Goal: Transaction & Acquisition: Purchase product/service

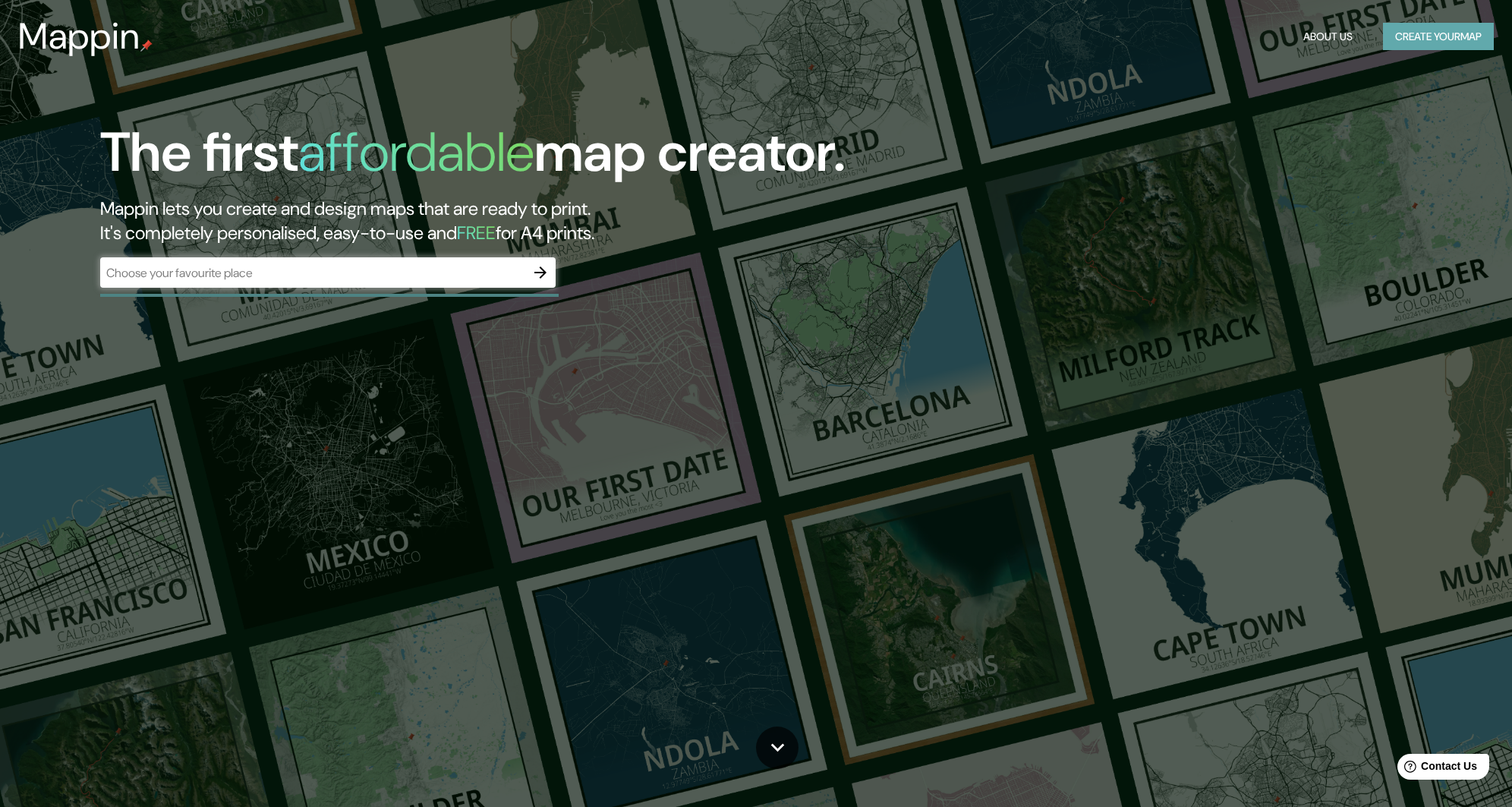
click at [1433, 31] on button "Create your map" at bounding box center [1438, 36] width 111 height 28
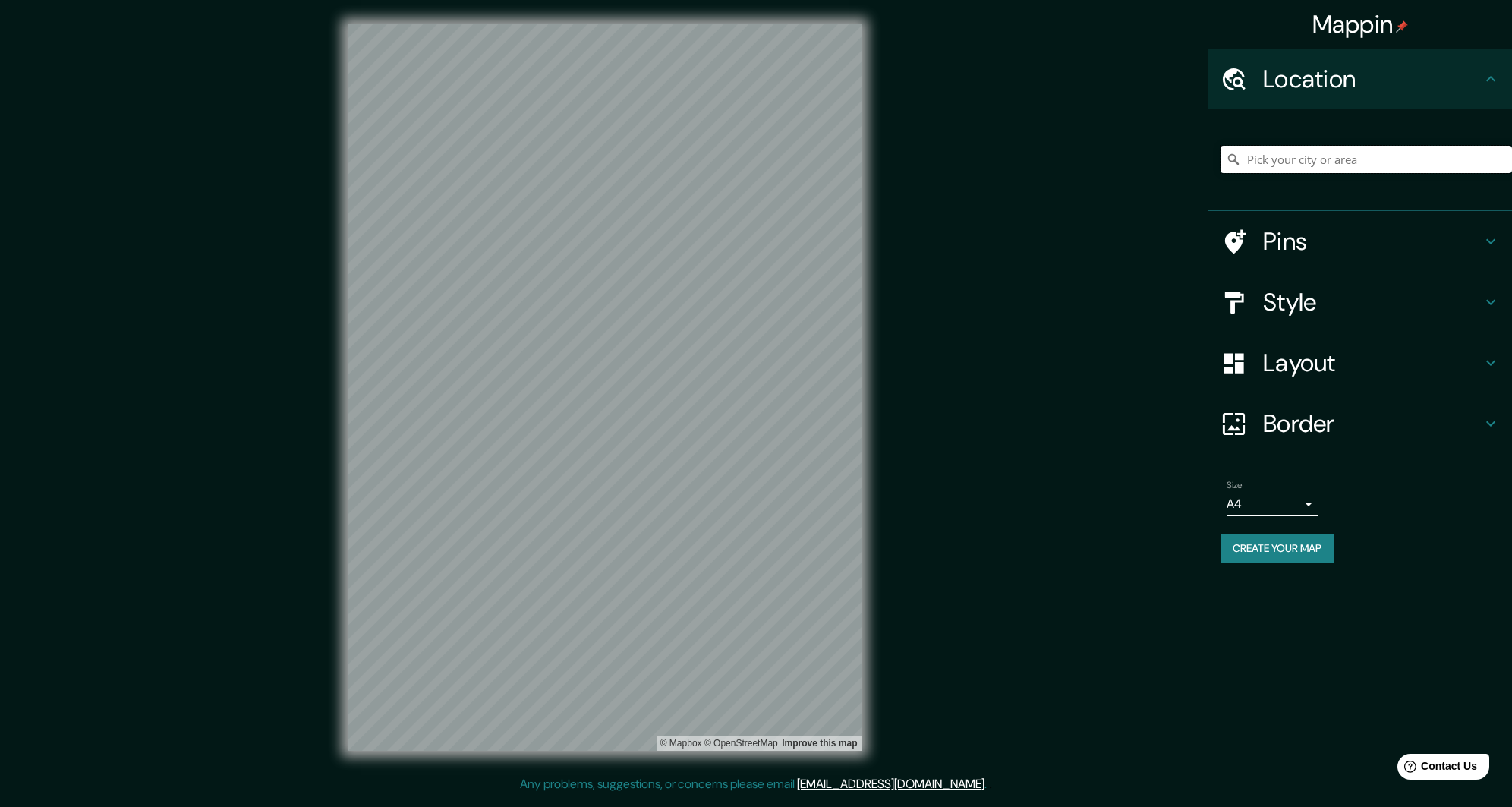
click at [1303, 158] on input "Pick your city or area" at bounding box center [1366, 160] width 291 height 27
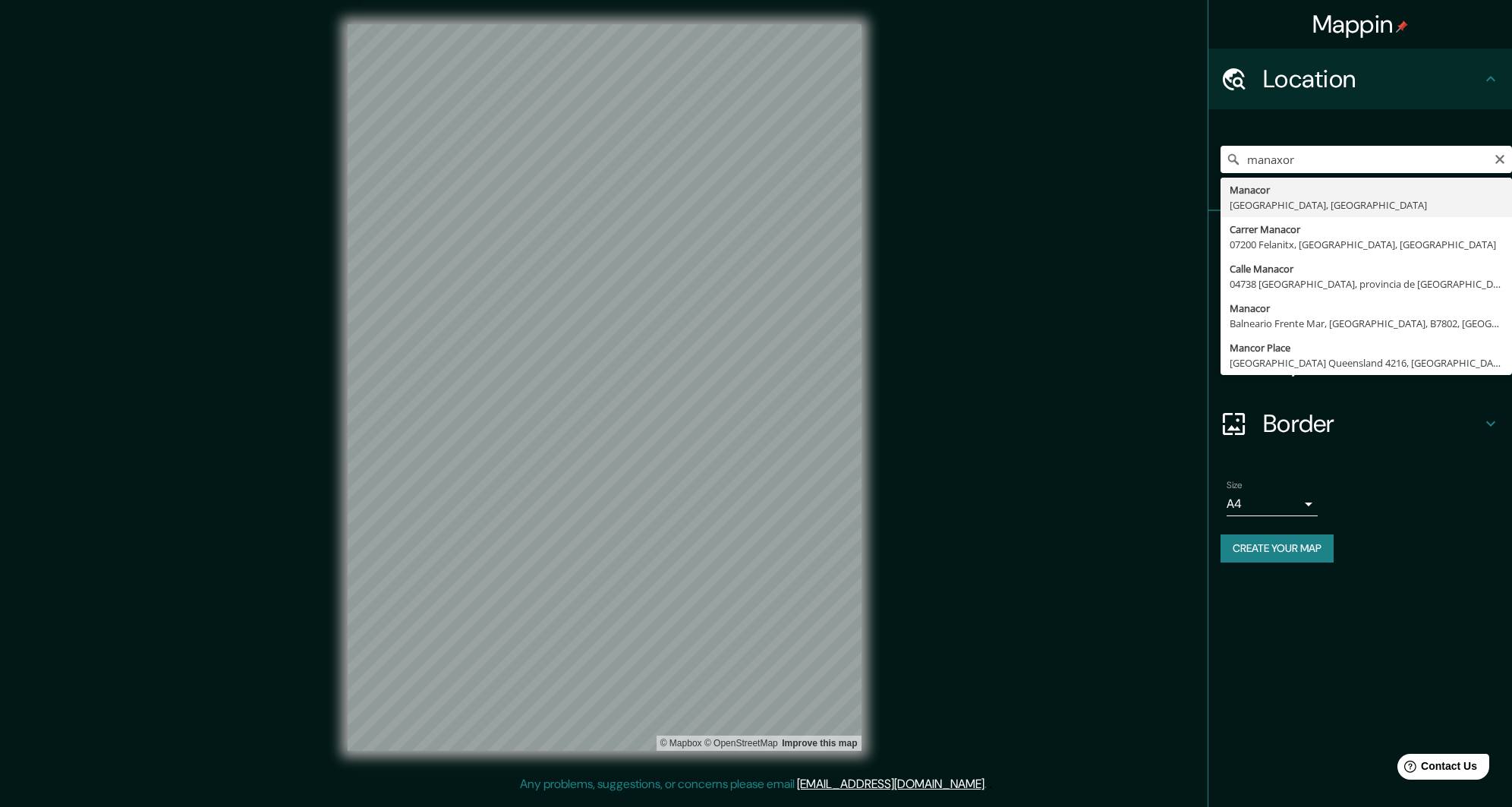
type input "Manacor, Islas Baleares, España"
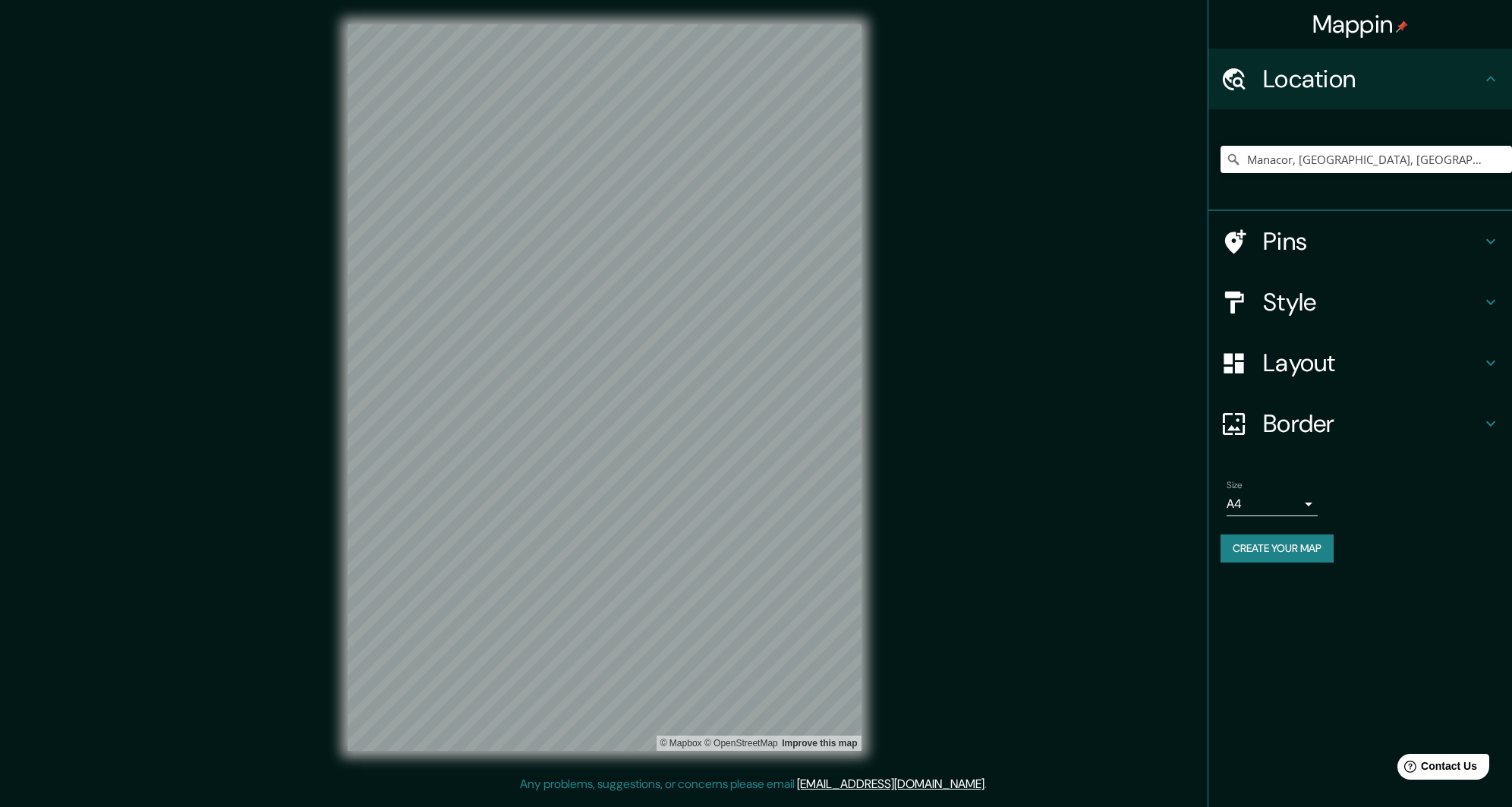
click at [1366, 377] on h4 "Layout" at bounding box center [1372, 362] width 219 height 30
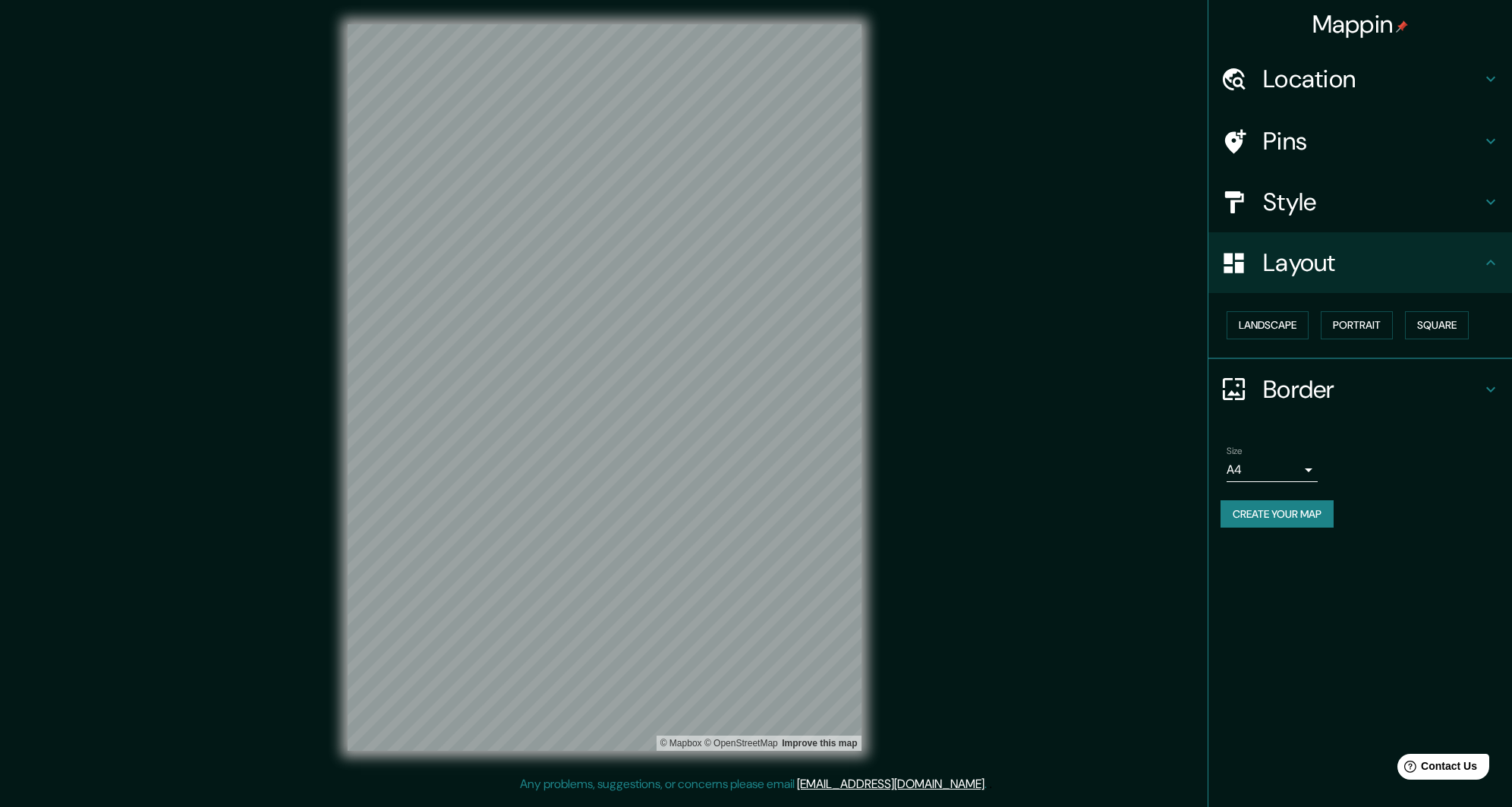
click at [1356, 393] on h4 "Border" at bounding box center [1372, 389] width 219 height 30
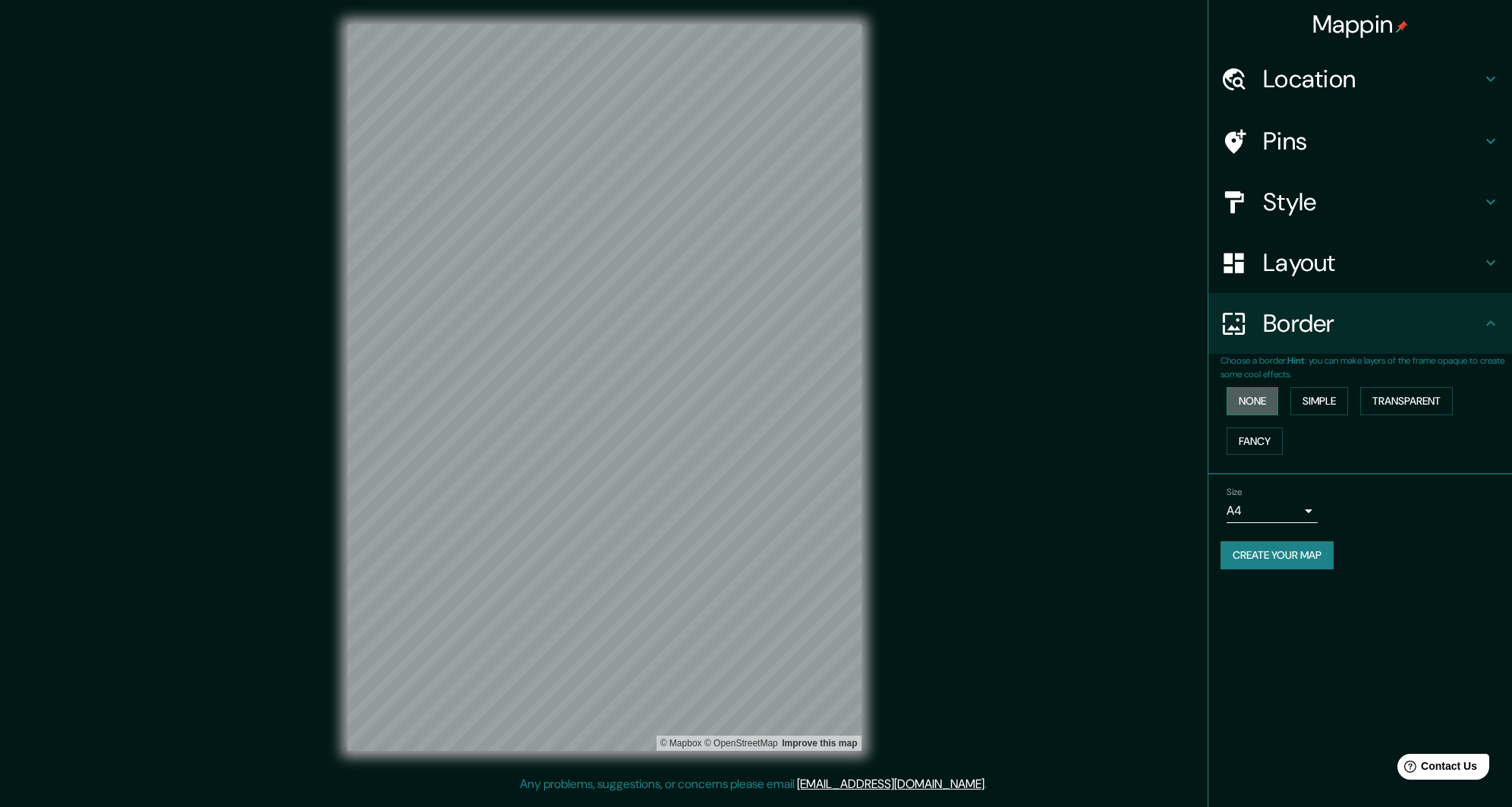
click at [1242, 401] on button "None" at bounding box center [1252, 402] width 52 height 28
click at [1313, 403] on button "Simple" at bounding box center [1319, 402] width 58 height 28
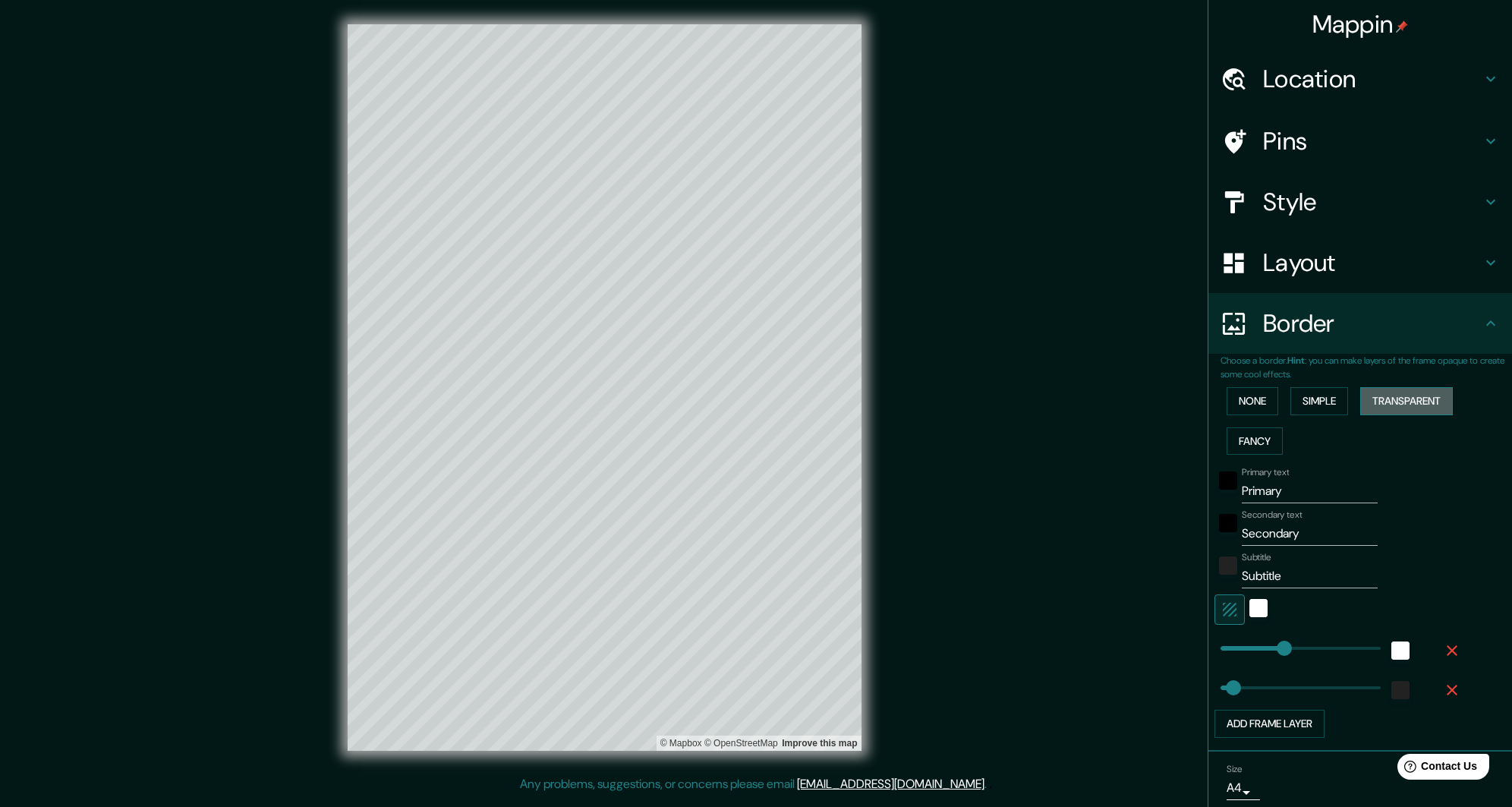
click at [1397, 407] on button "Transparent" at bounding box center [1406, 402] width 92 height 28
click at [1335, 404] on button "Simple" at bounding box center [1319, 402] width 58 height 28
click at [1270, 435] on button "Fancy" at bounding box center [1254, 442] width 56 height 28
click at [1319, 408] on button "Simple" at bounding box center [1319, 402] width 58 height 28
click at [1303, 495] on input "Primary" at bounding box center [1310, 491] width 135 height 25
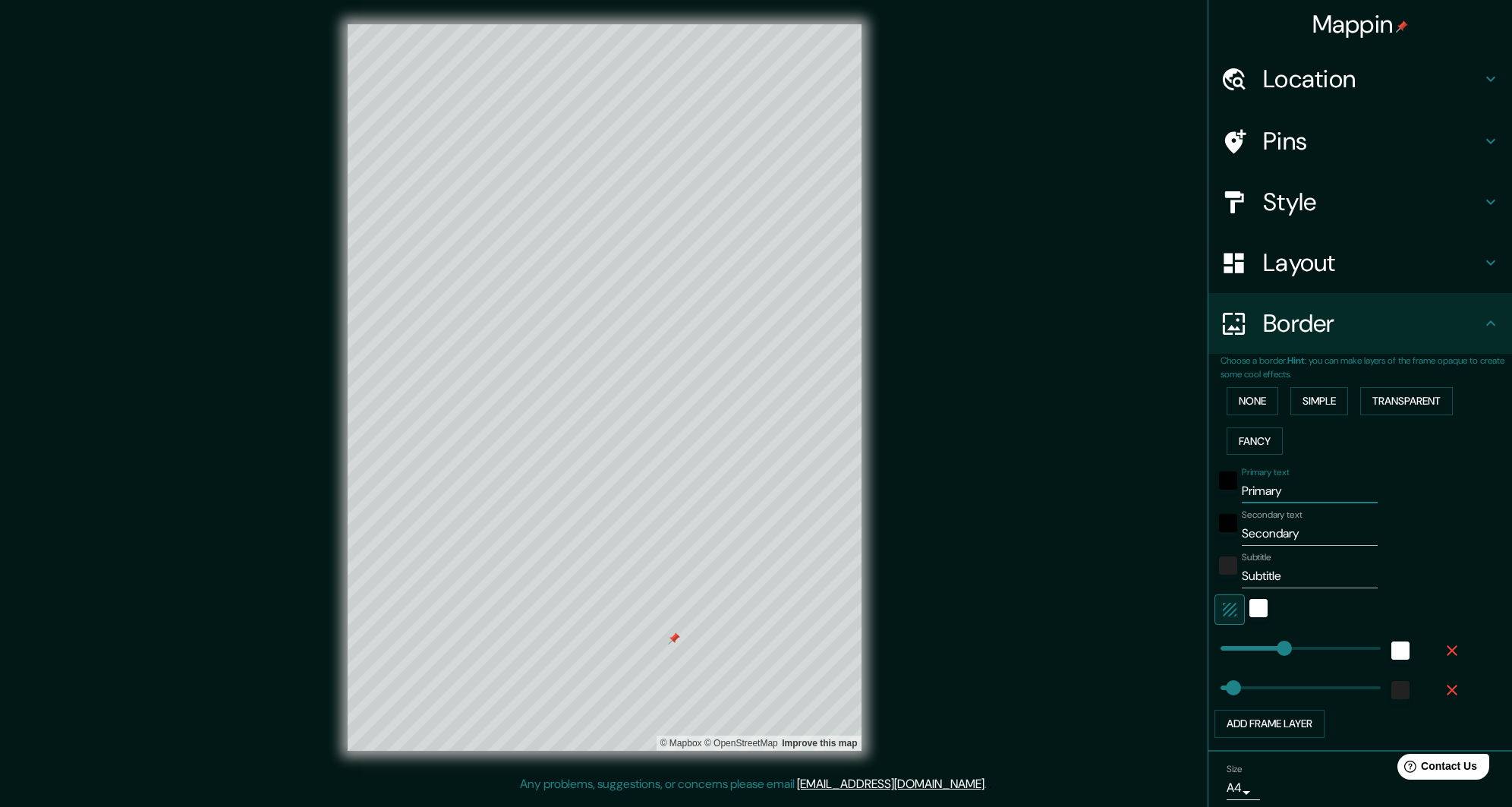
click at [1303, 495] on input "Primary" at bounding box center [1310, 491] width 135 height 25
type input "Ma"
type input "271"
type input "54"
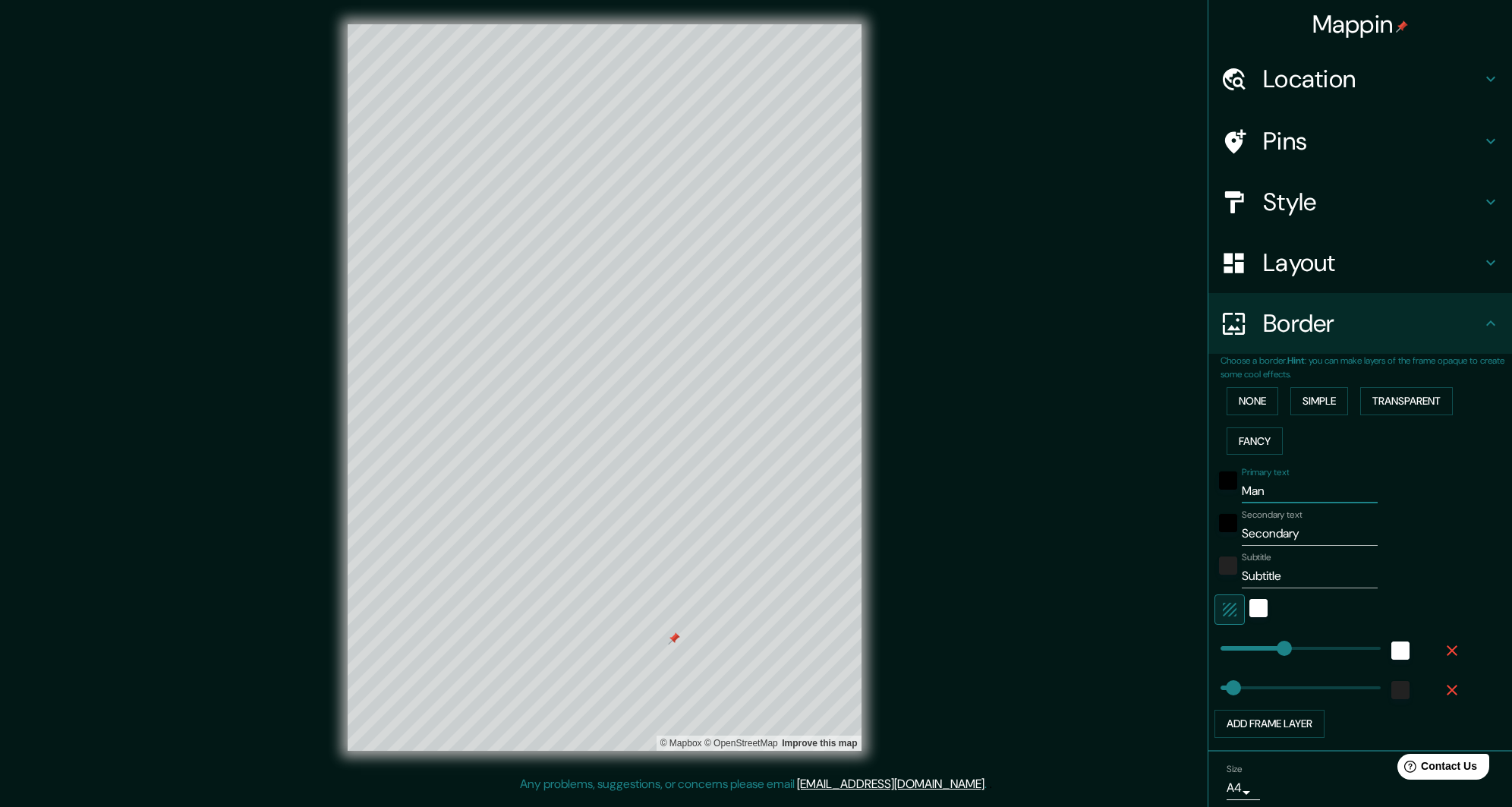
type input "Mana"
type input "271"
type input "54"
type input "Manaco"
type input "271"
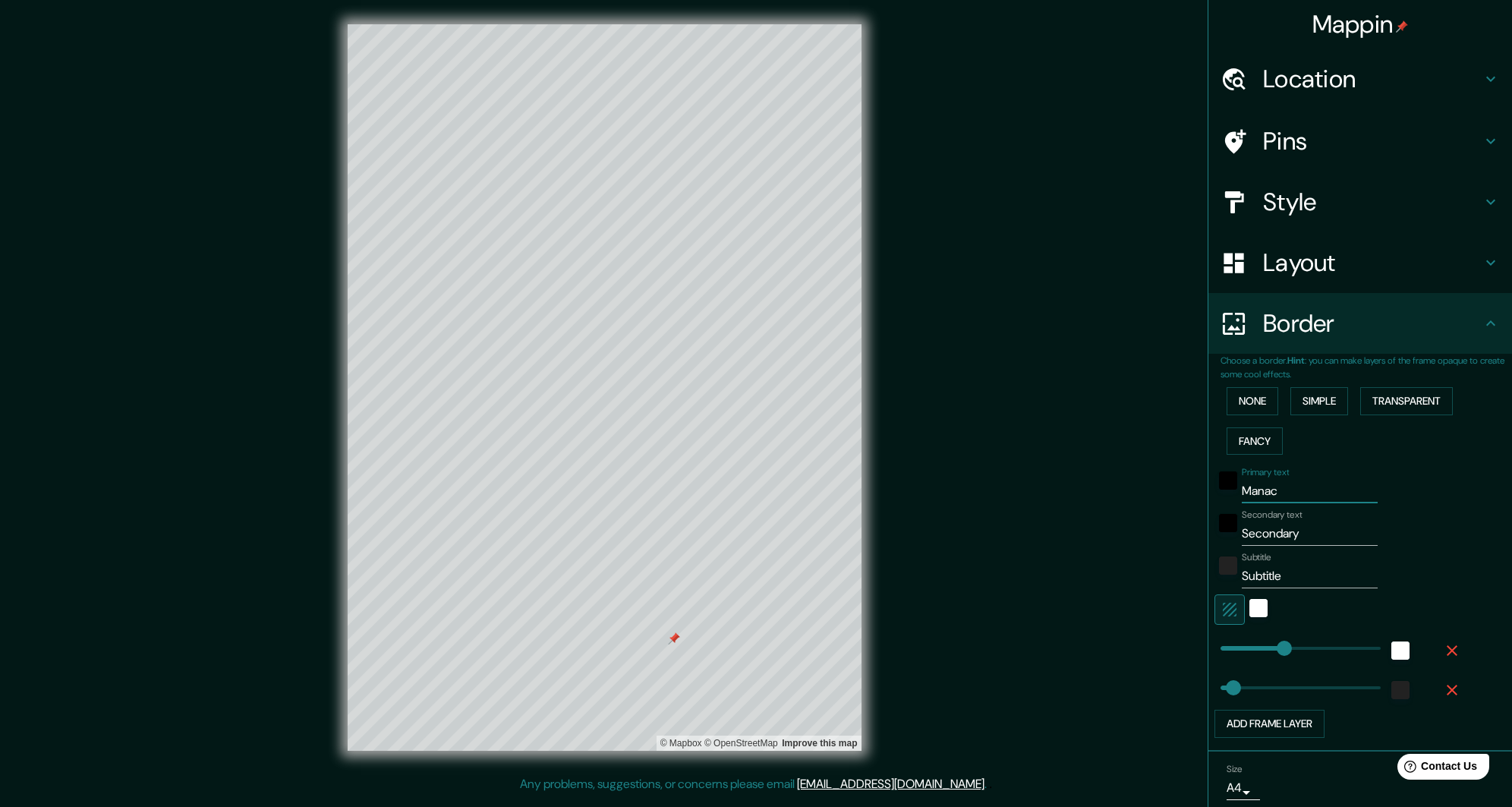
type input "54"
type input "Manacor"
type input "271"
type input "54"
type input "Manacor"
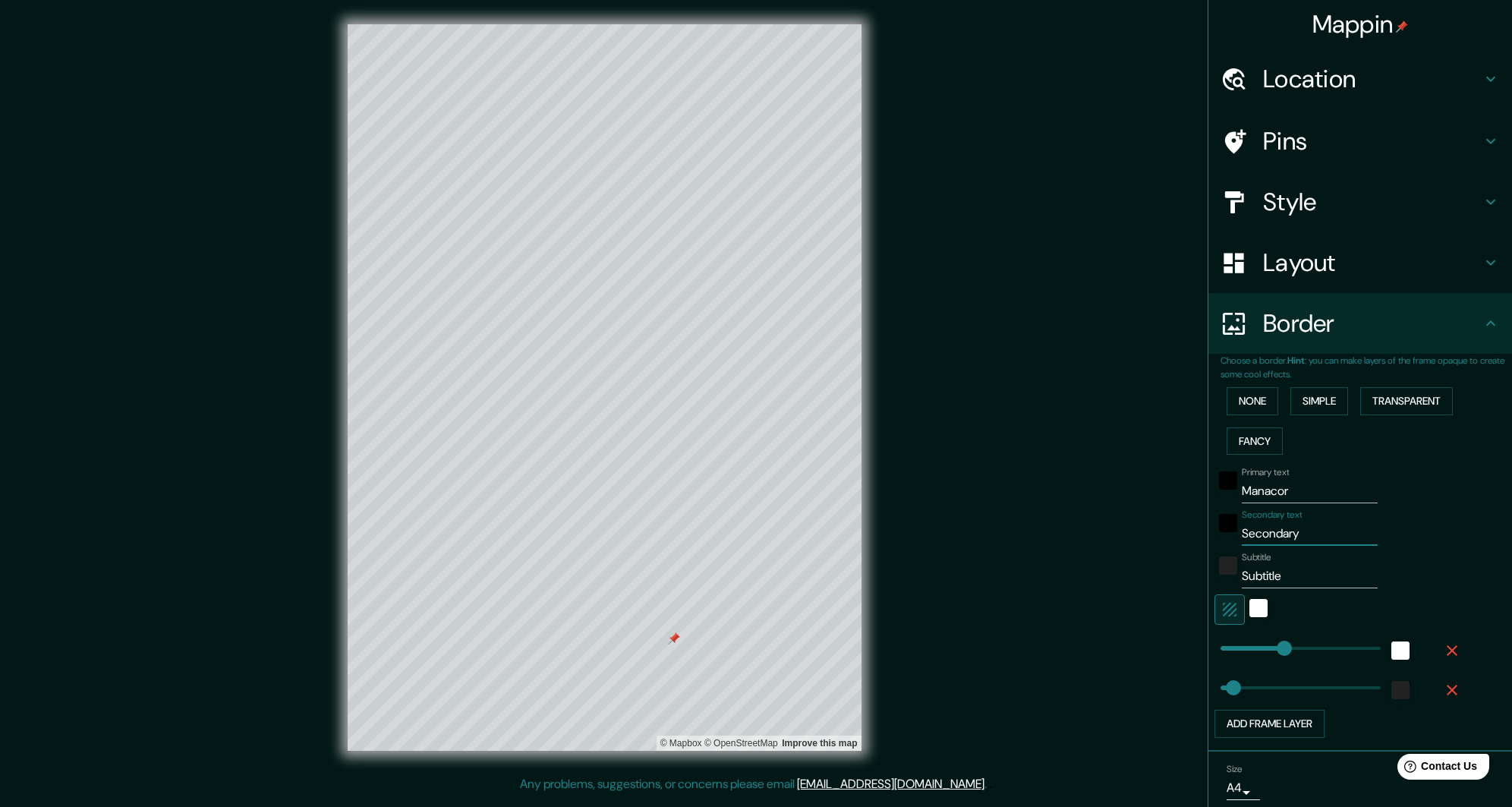
click at [1321, 535] on input "Secondary" at bounding box center [1310, 534] width 135 height 25
type input "ma"
type input "271"
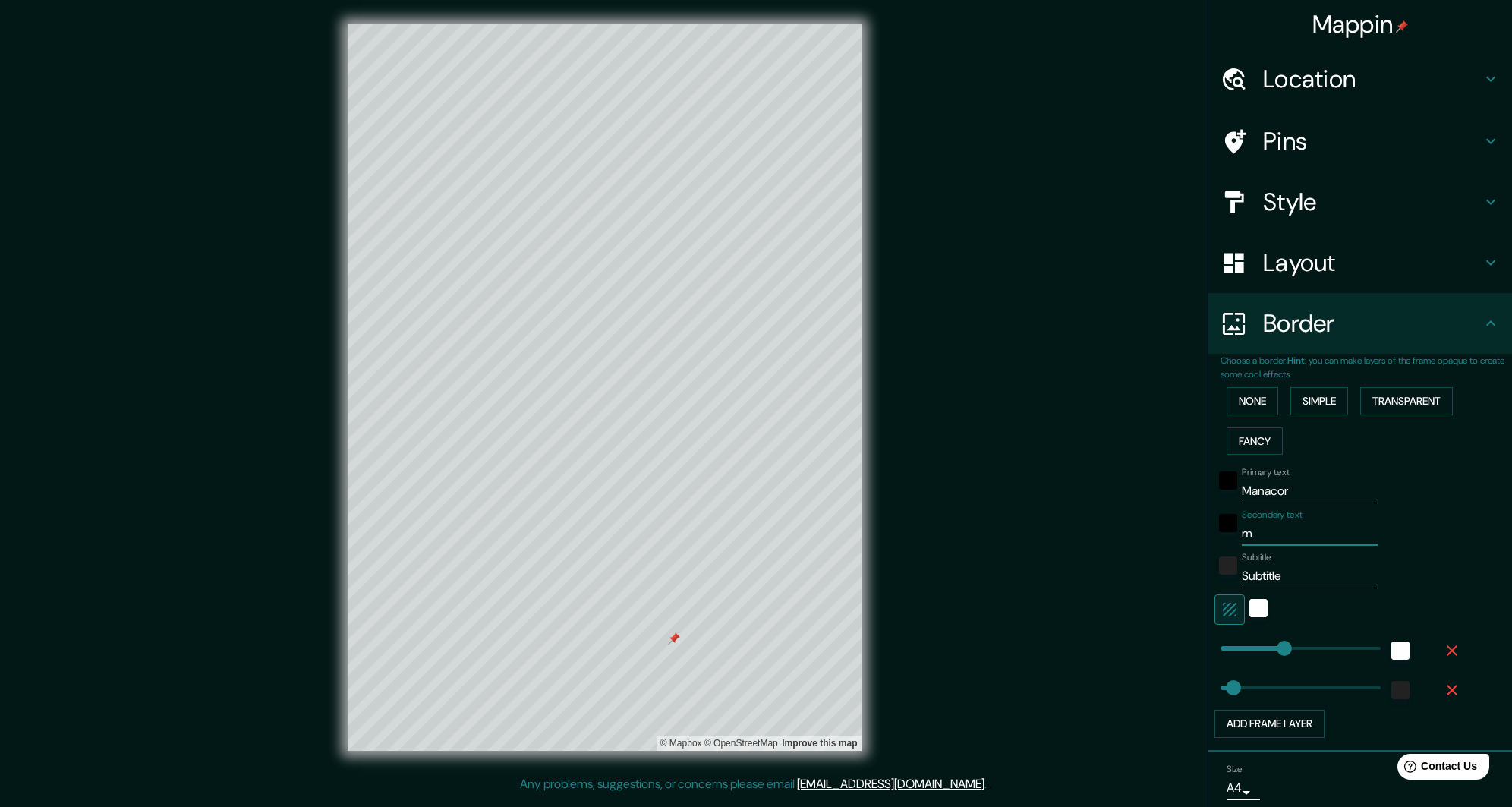
type input "54"
type input "mall"
type input "271"
type input "54"
type input "mallor"
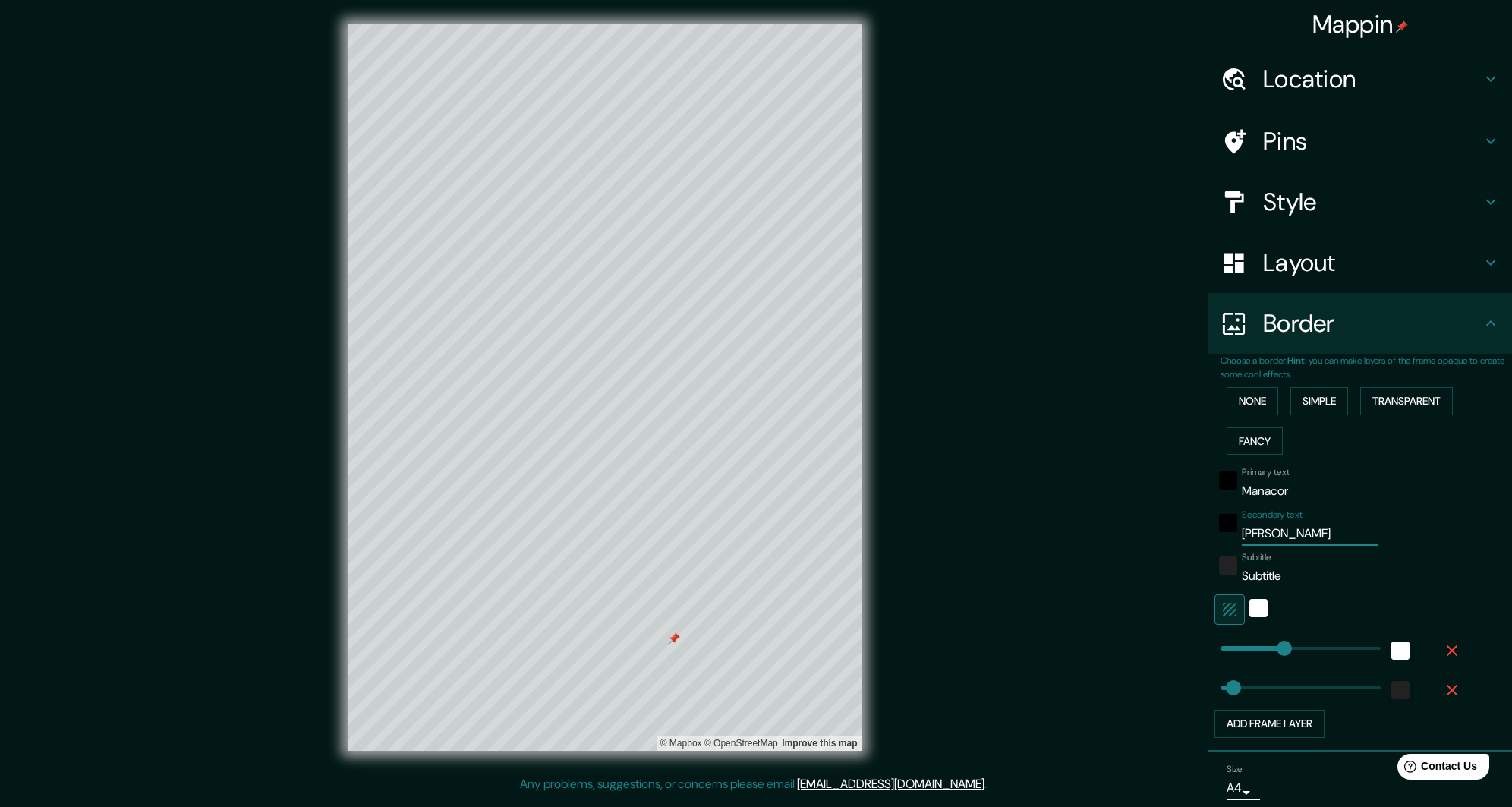
type input "271"
type input "54"
type input "mallorc"
type input "271"
type input "54"
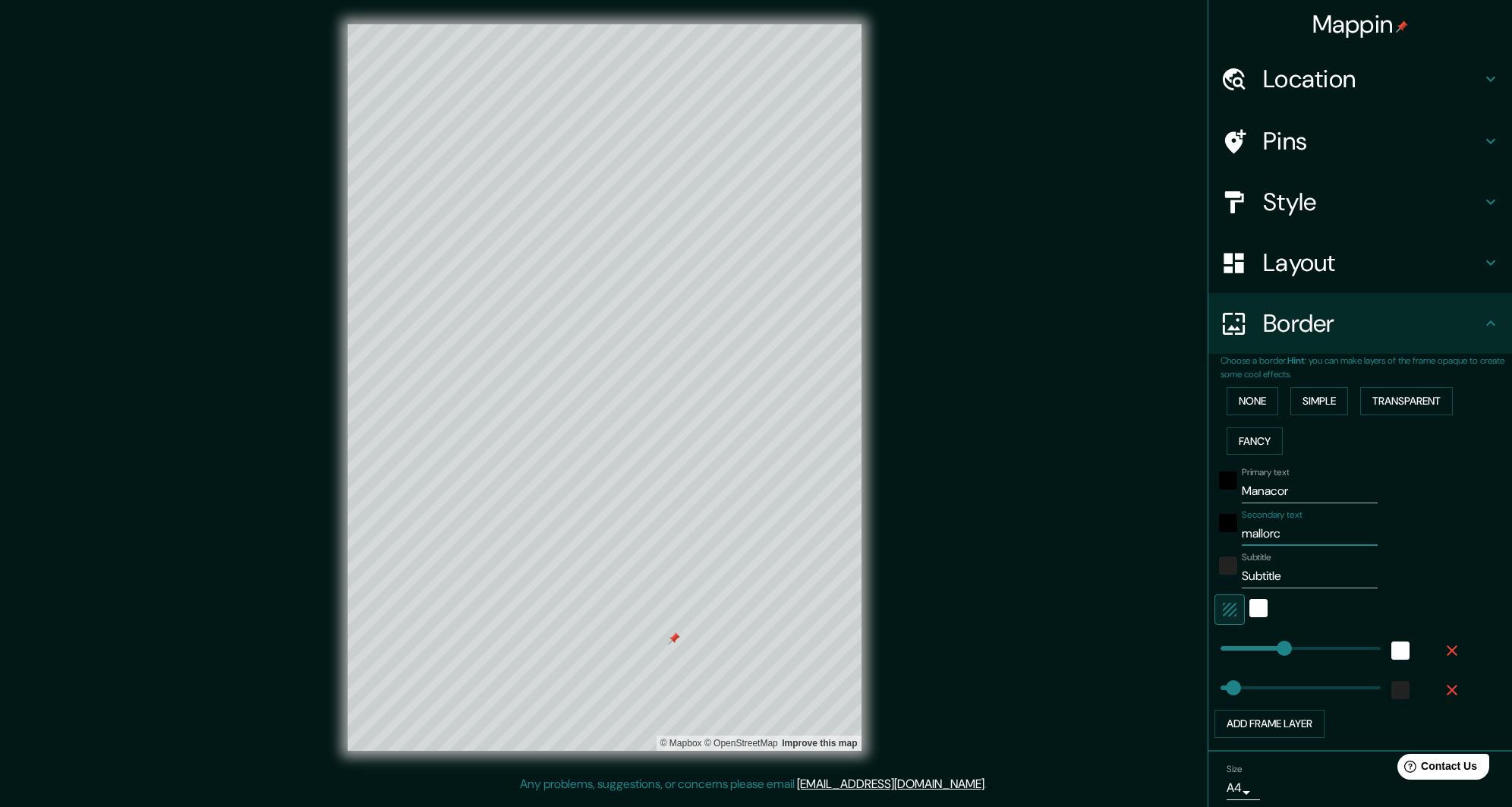
type input "mallorca"
type input "271"
type input "54"
type input "mallorca"
click at [1323, 570] on input "Subtitle" at bounding box center [1310, 576] width 135 height 25
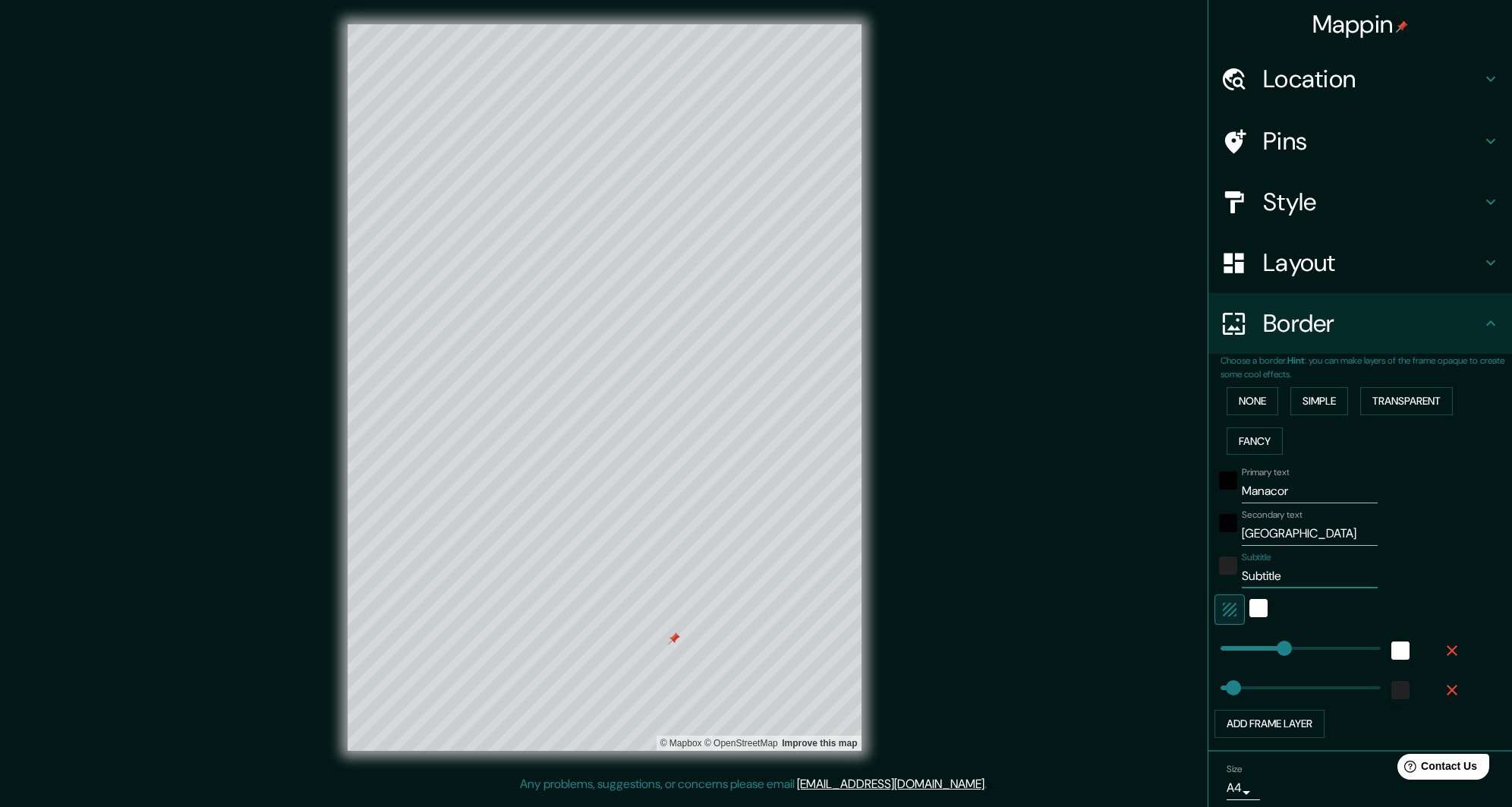
click at [1323, 570] on input "Subtitle" at bounding box center [1310, 576] width 135 height 25
type input "e"
type input "271"
type input "54"
type input "er"
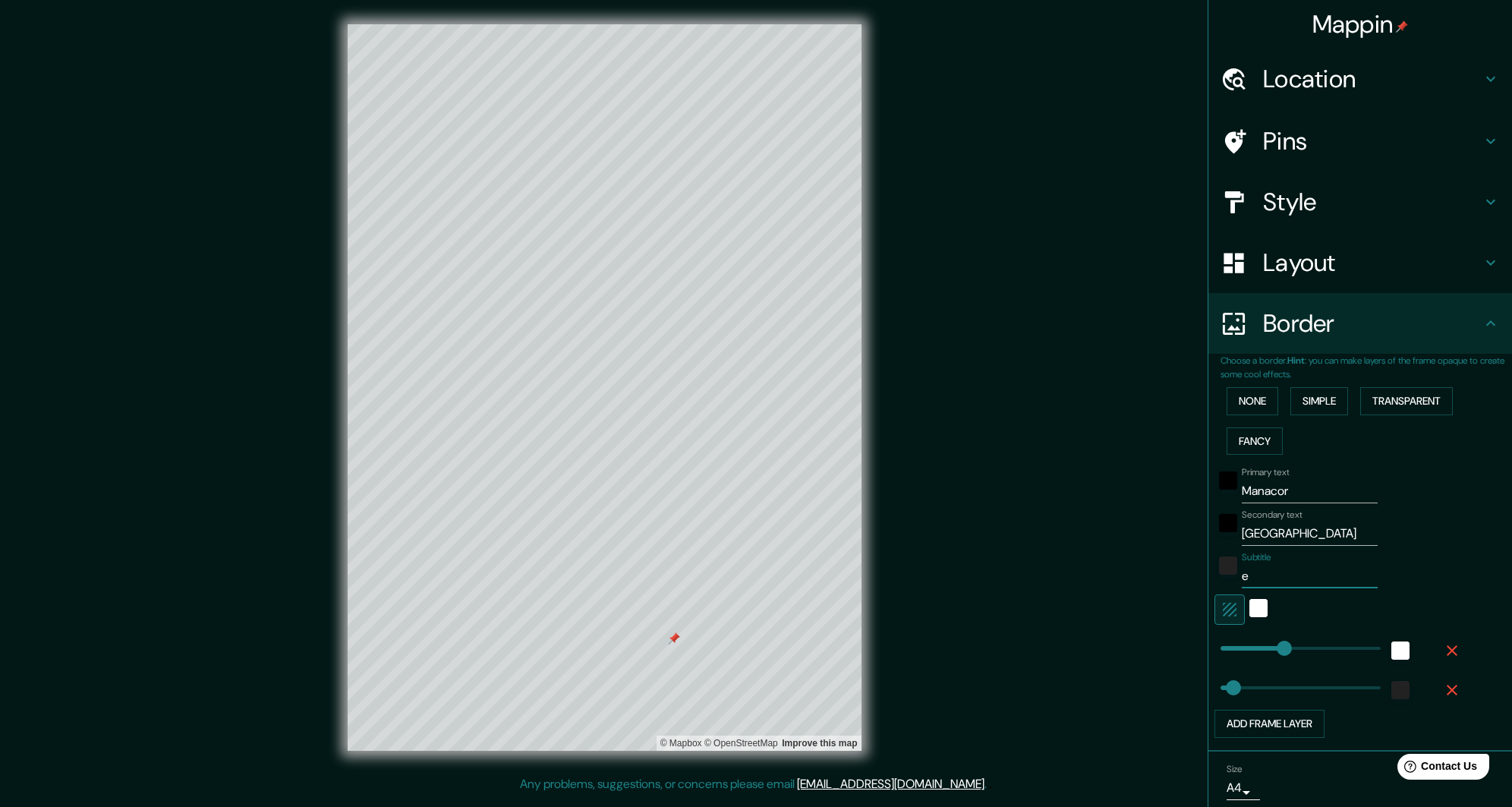
type input "271"
type input "54"
type input "era"
type input "271"
type input "54"
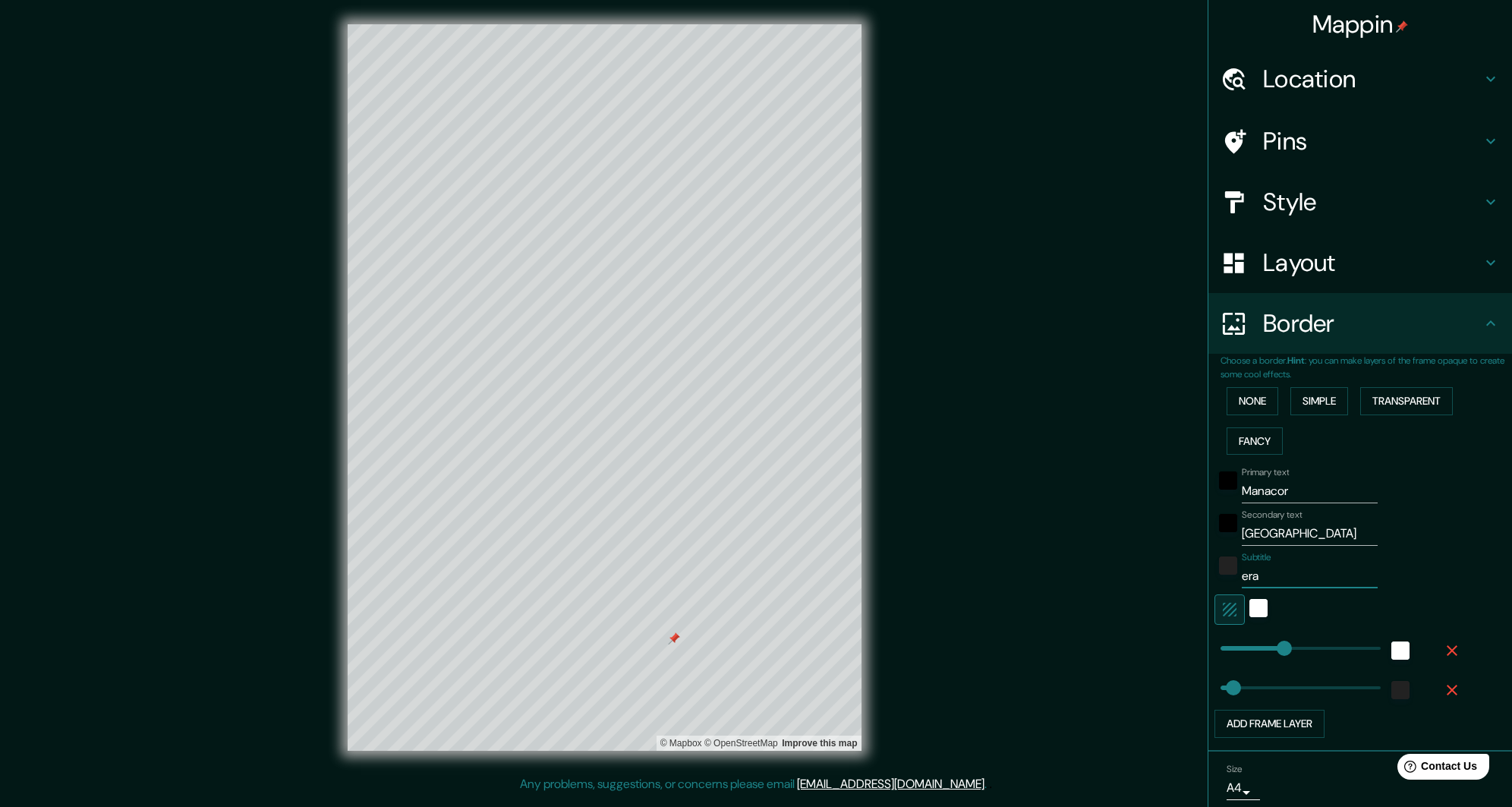
type input "eras"
type input "271"
type input "54"
type input "erasm"
type input "271"
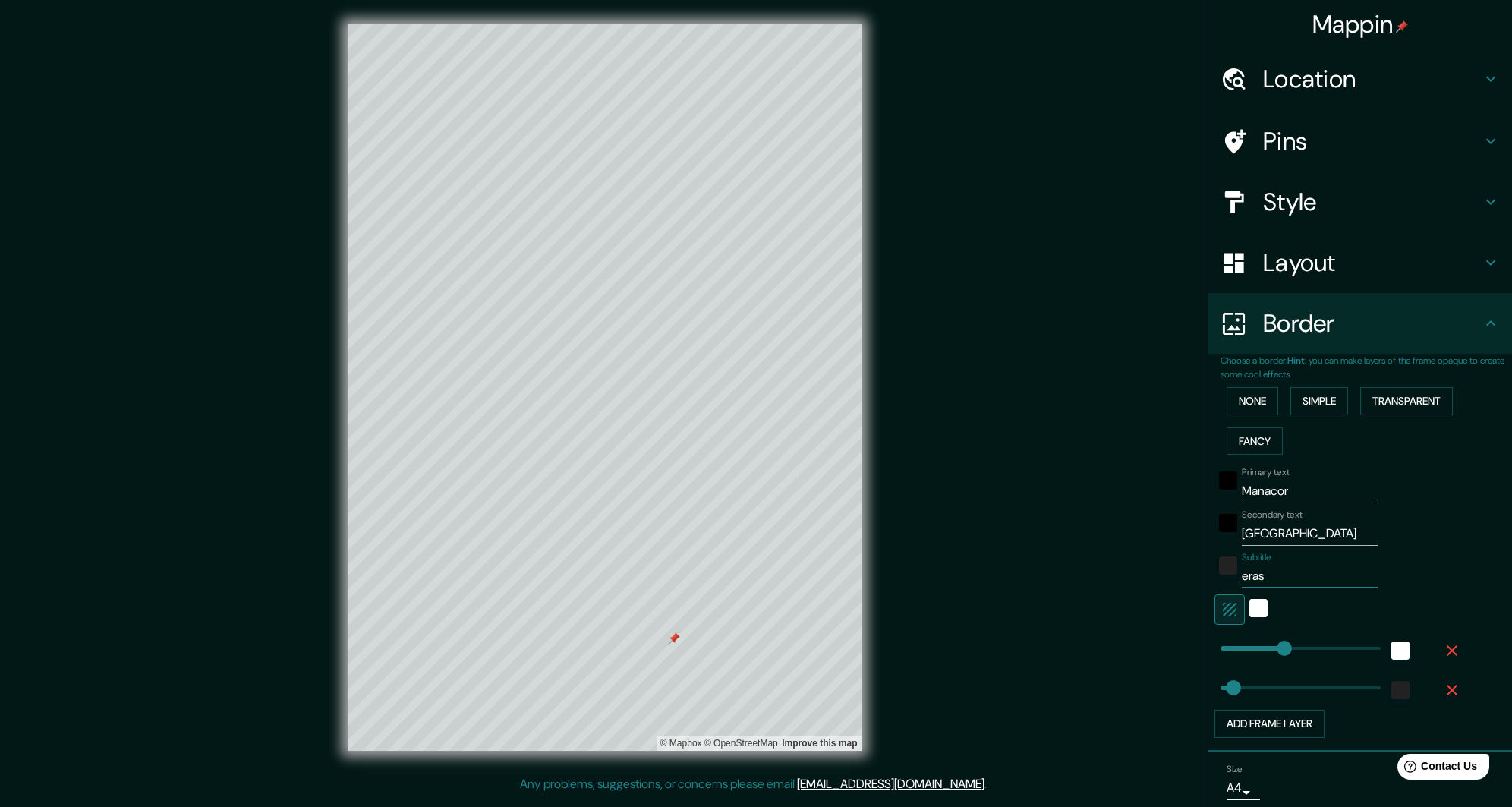
type input "54"
type input "erasmu"
type input "271"
type input "54"
type input "erasmus"
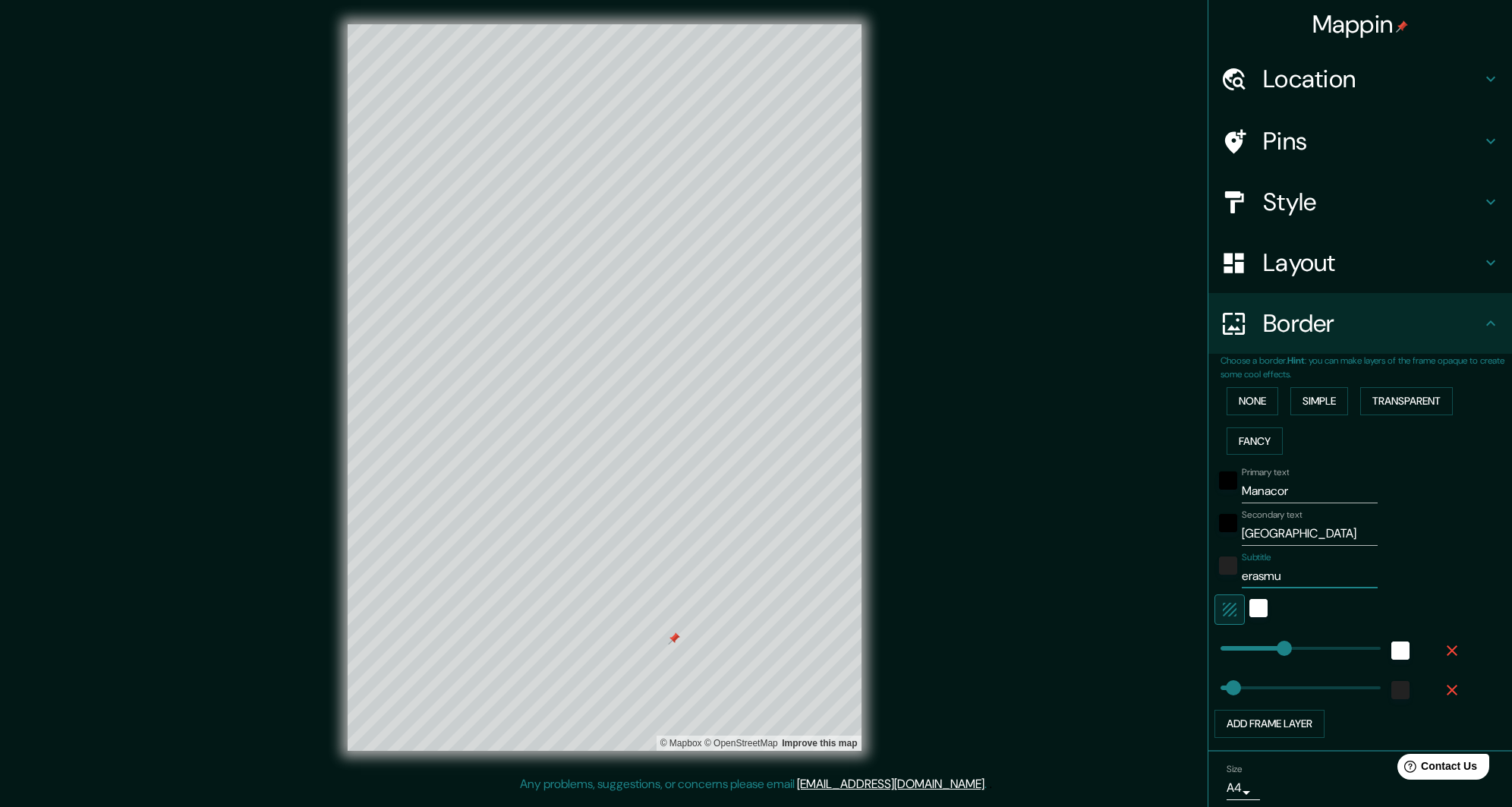
type input "271"
type input "54"
type input "erasmus"
type input "271"
type input "54"
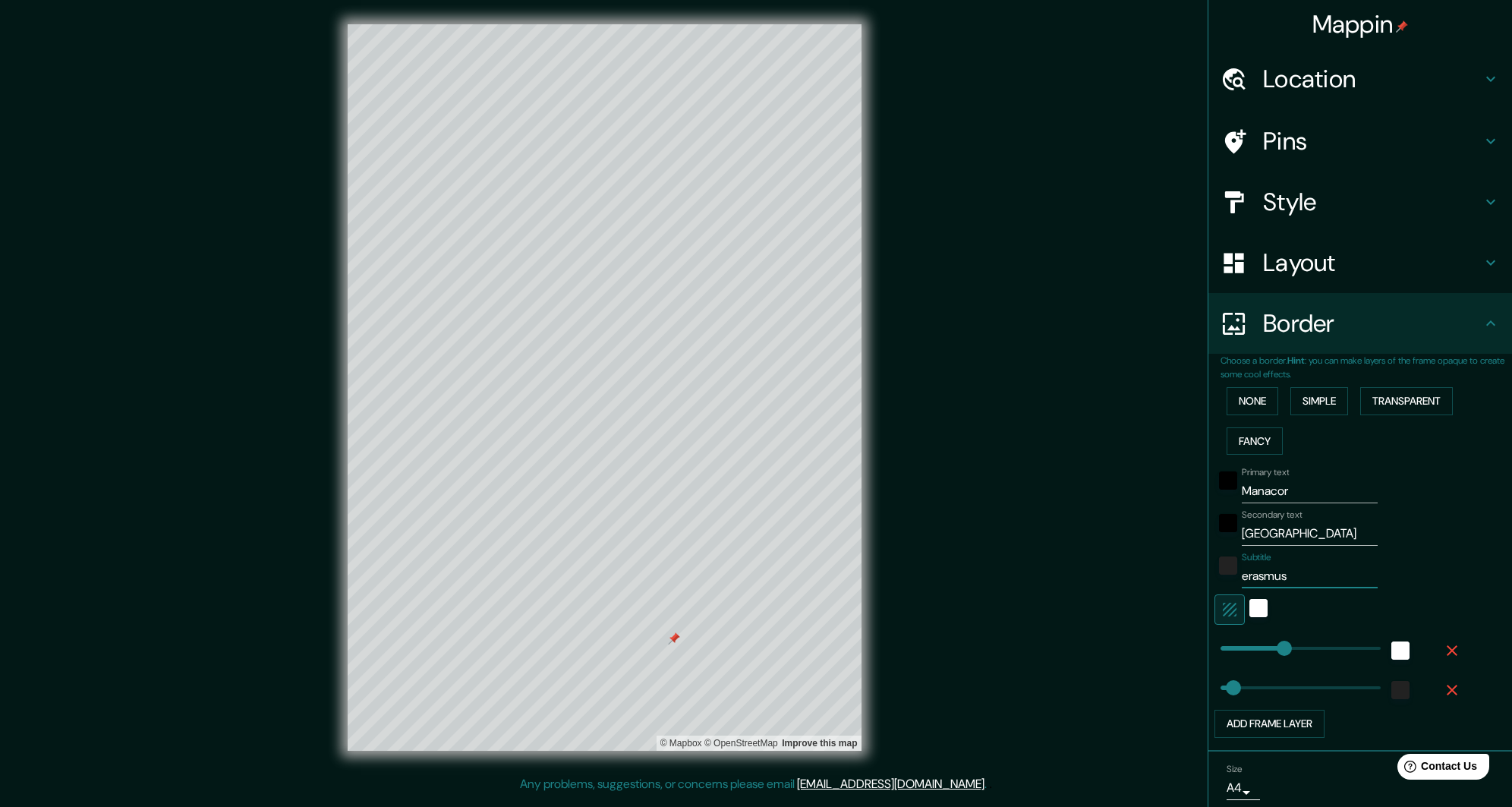
type input "erasmus 2"
type input "271"
type input "54"
type input "erasmus 202"
type input "271"
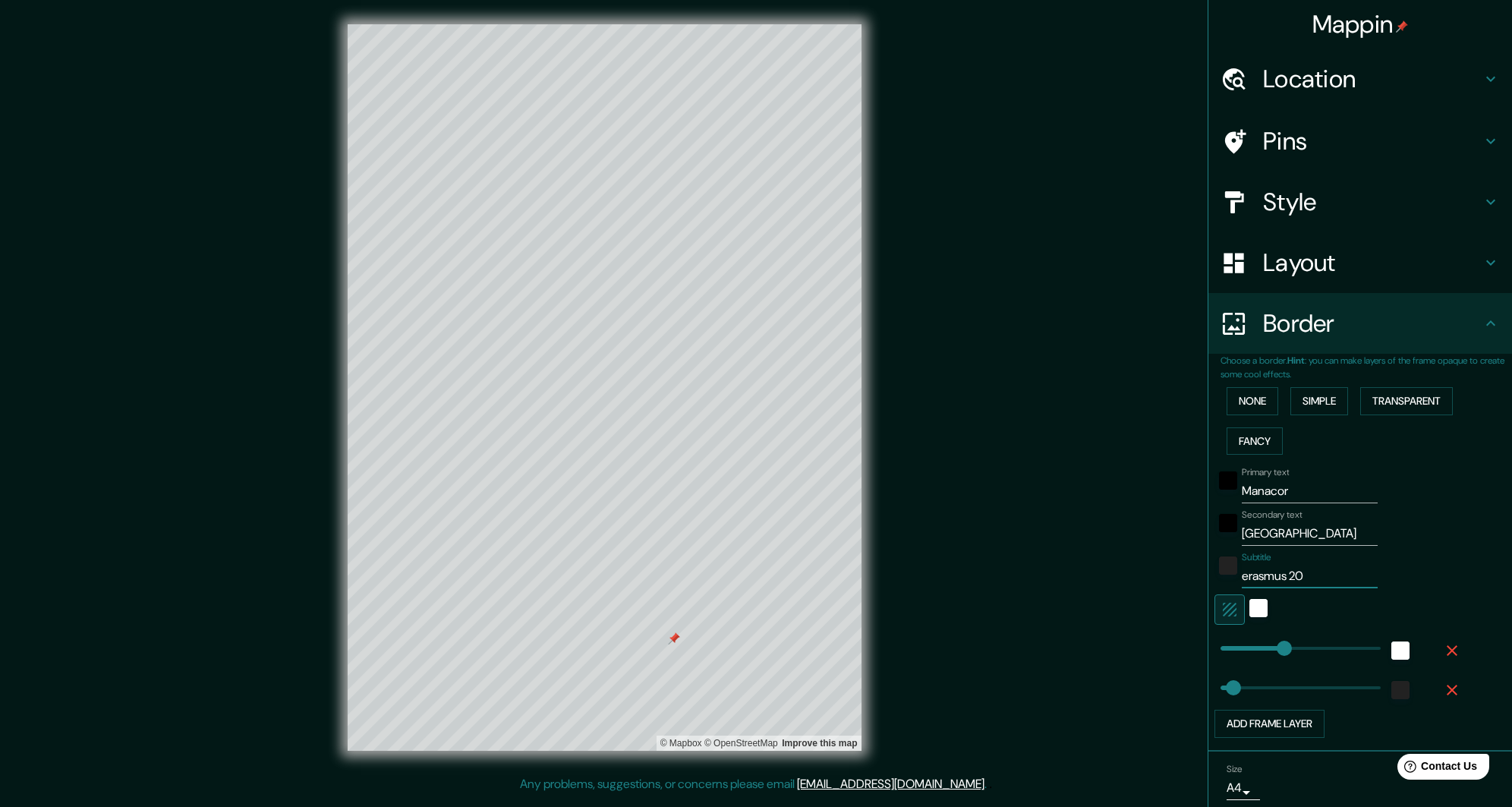
type input "54"
type input "erasmus 2025"
type input "271"
type input "54"
click at [1248, 570] on input "erasmus 2025" at bounding box center [1310, 576] width 135 height 25
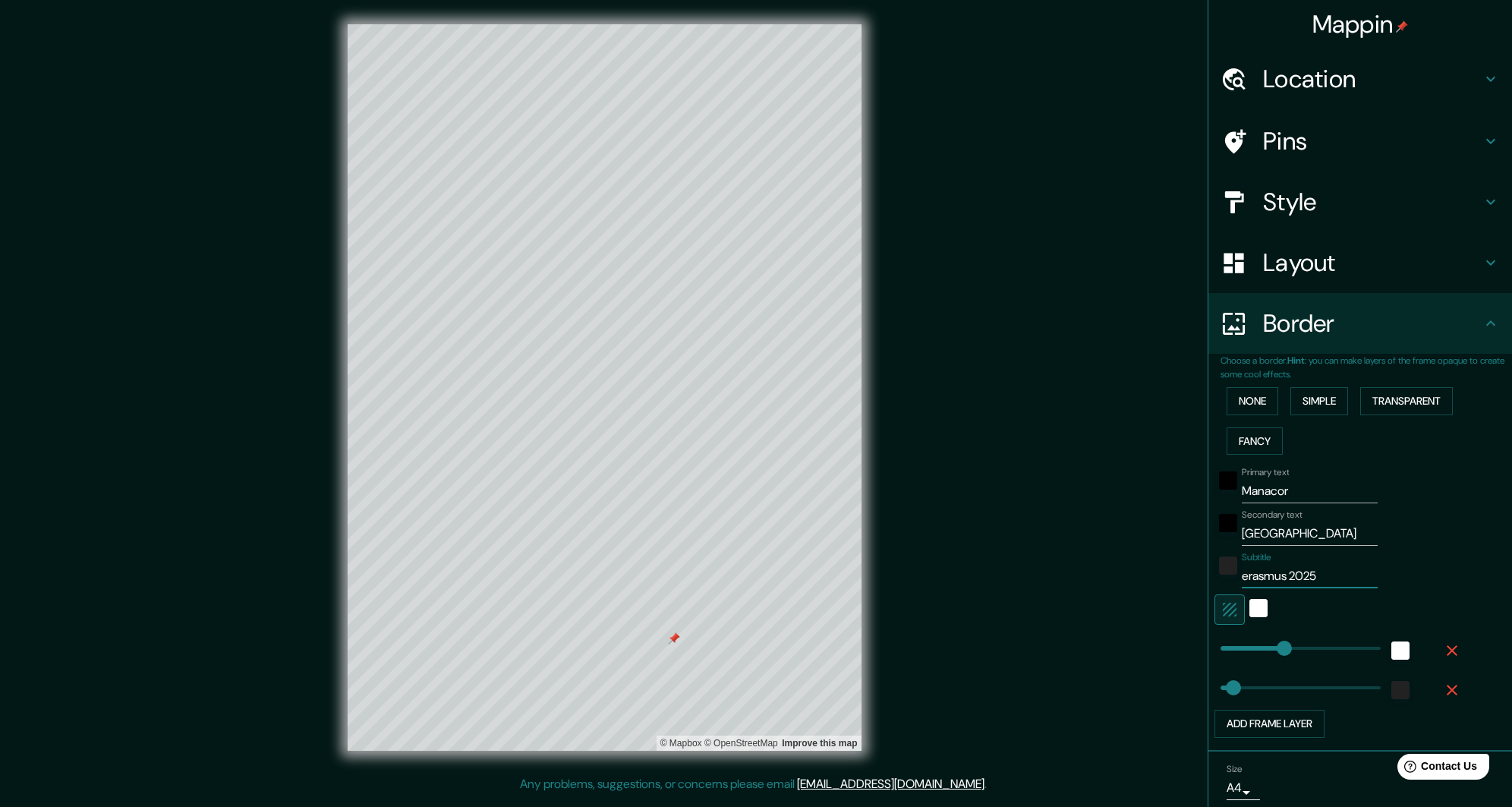
type input "rasmus 2025"
type input "271"
type input "54"
type input "Erasmus 2025"
type input "271"
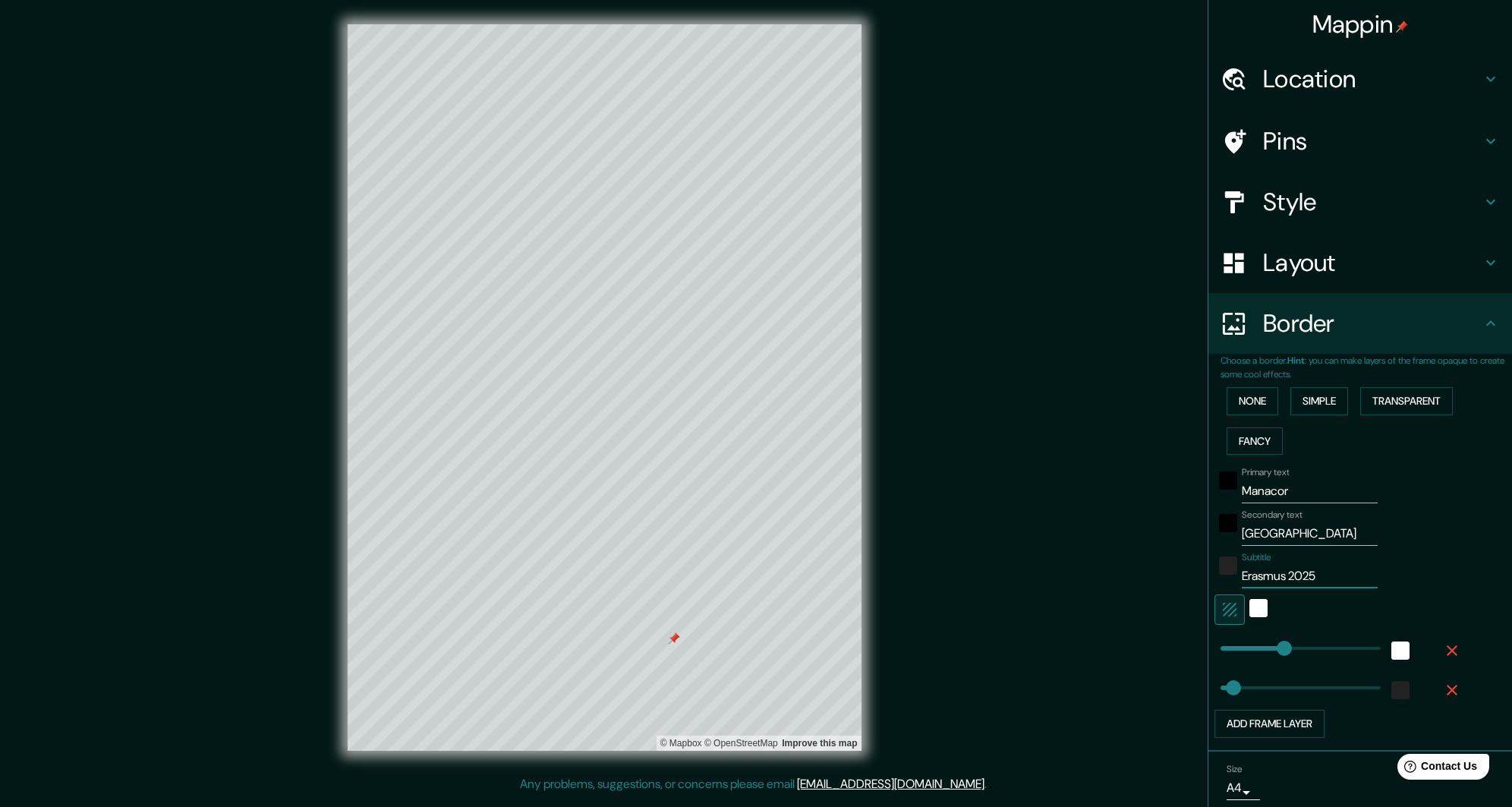
type input "54"
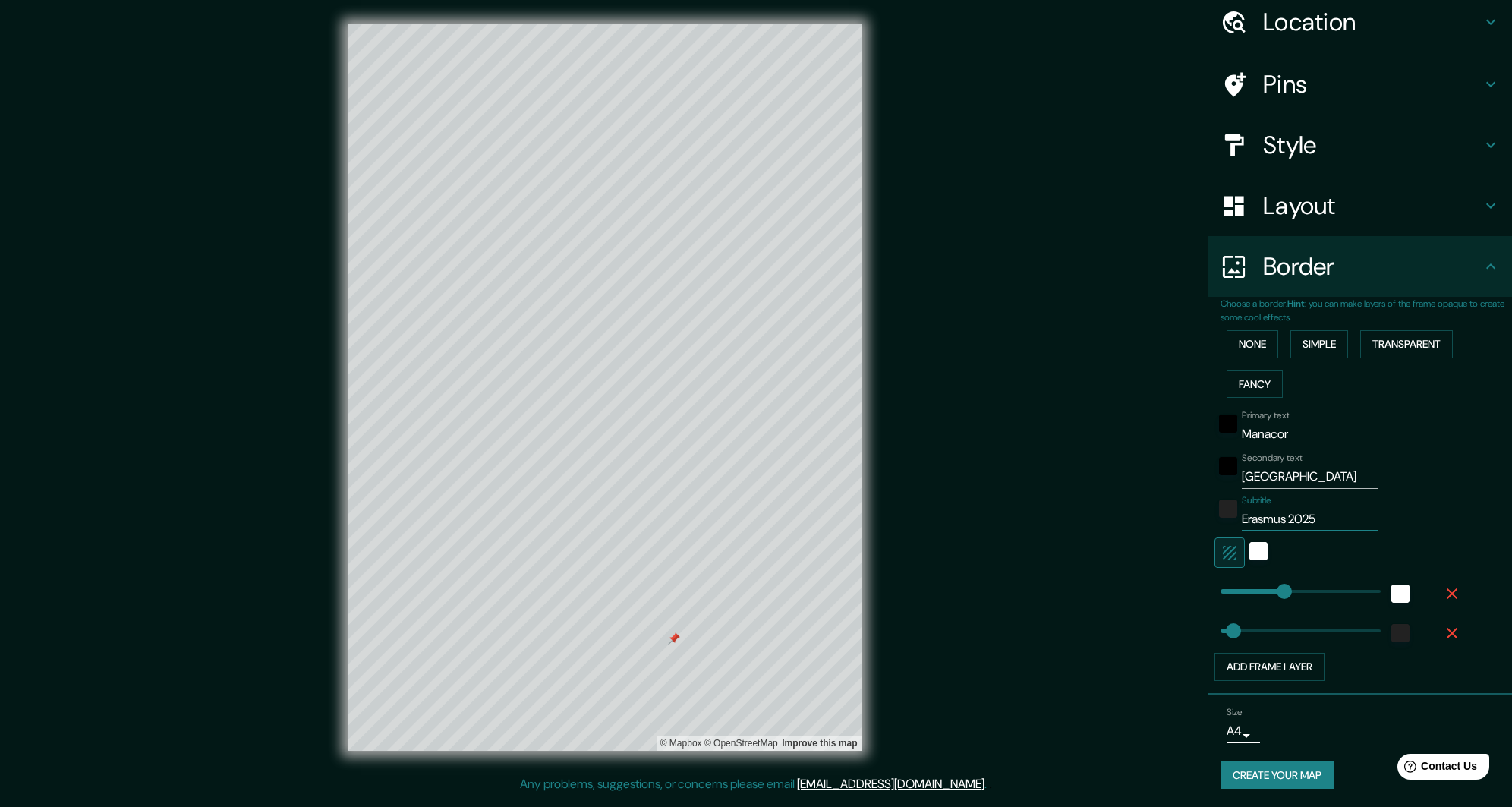
type input "271"
type input "54"
type input "Erasmus 2025"
type input "415"
drag, startPoint x: 1238, startPoint y: 632, endPoint x: 1319, endPoint y: 628, distance: 81.1
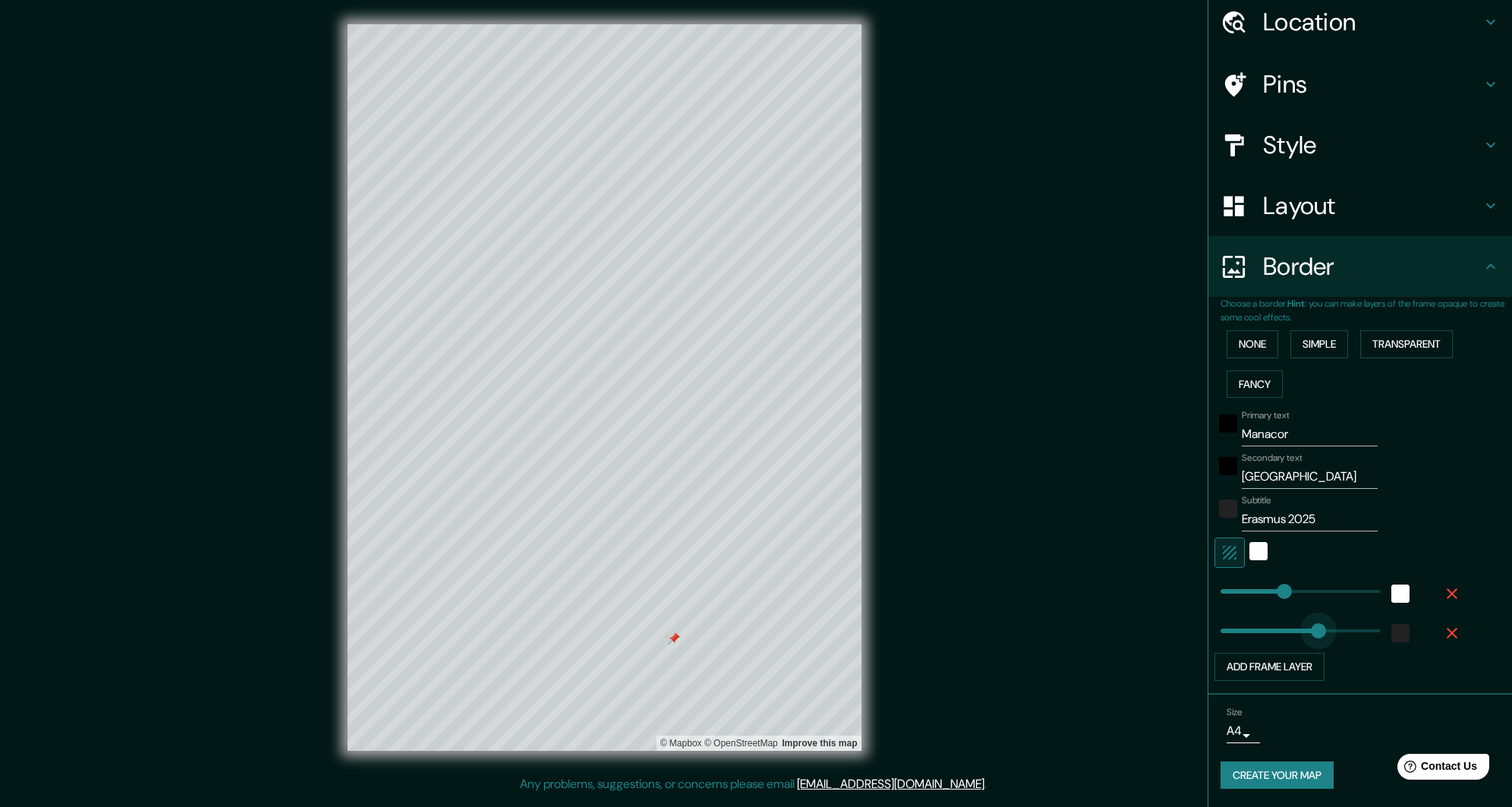
type input "271"
type input "61"
drag, startPoint x: 1319, startPoint y: 628, endPoint x: 1235, endPoint y: 634, distance: 84.2
click at [1257, 667] on button "Add frame layer" at bounding box center [1270, 667] width 110 height 28
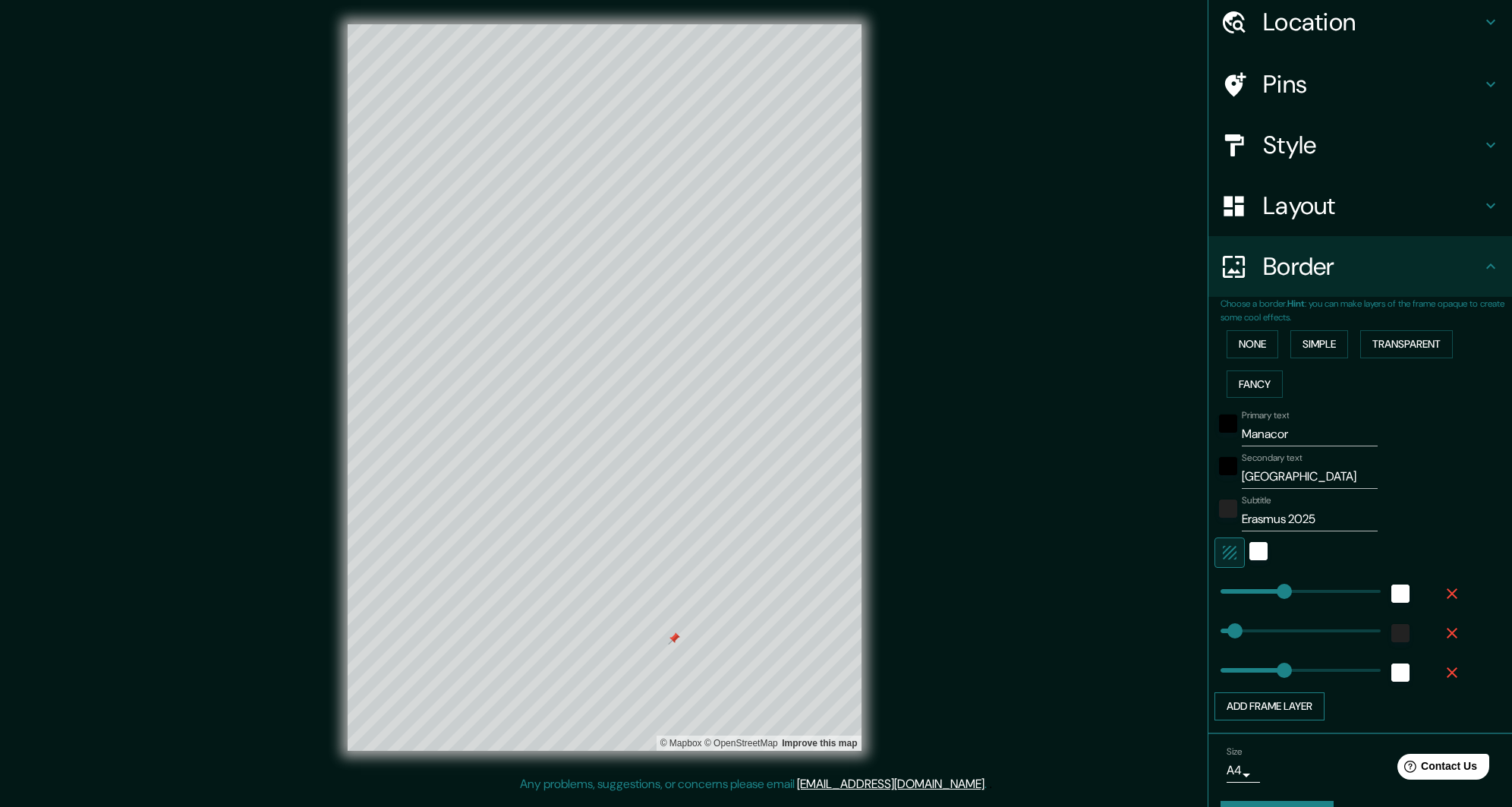
click at [1247, 704] on button "Add frame layer" at bounding box center [1270, 707] width 110 height 28
type input "271"
click at [1245, 742] on button "Add frame layer" at bounding box center [1270, 746] width 110 height 28
type input "271"
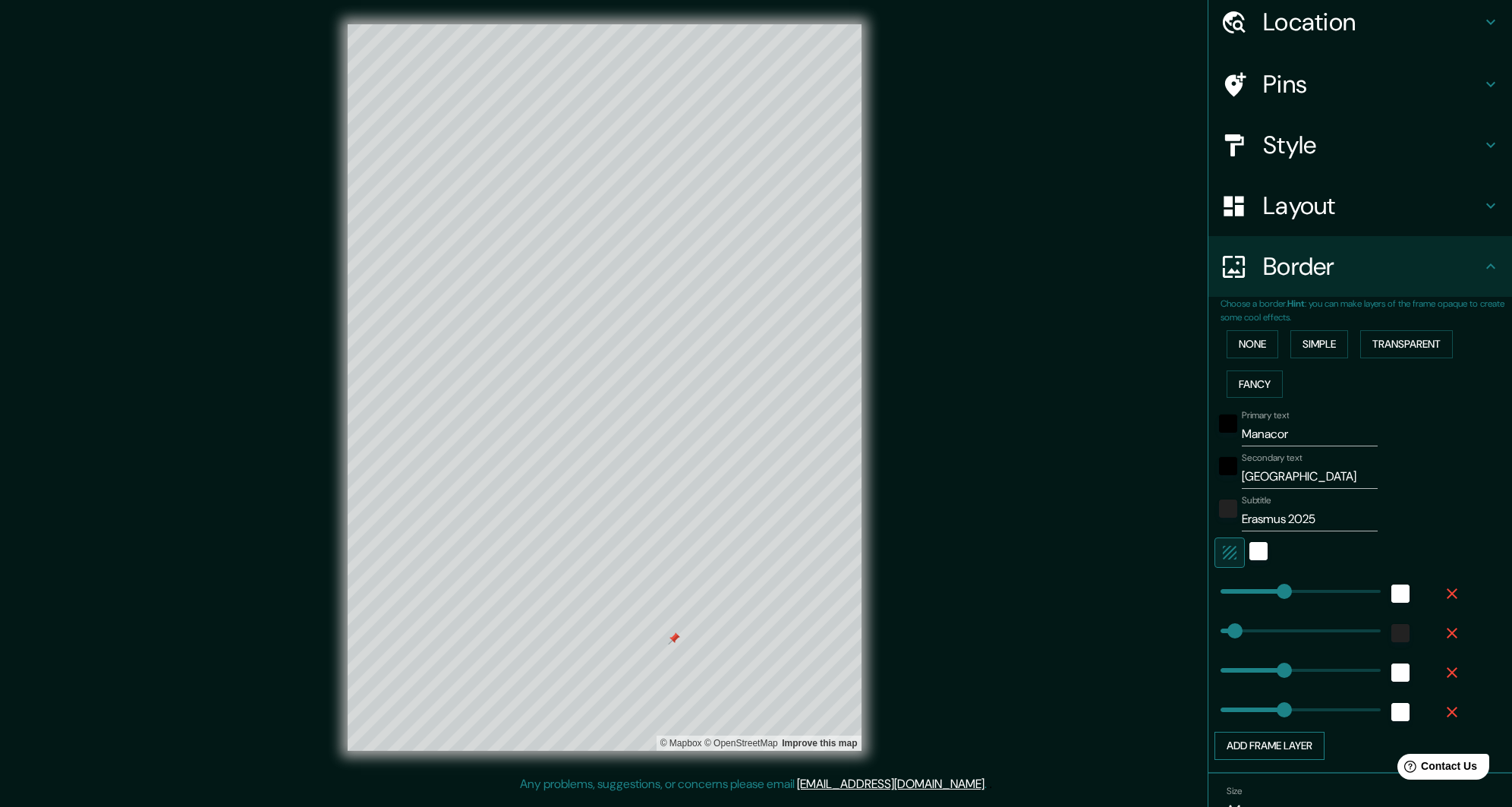
type input "271"
drag, startPoint x: 1449, startPoint y: 747, endPoint x: 1455, endPoint y: 713, distance: 34.5
click at [1449, 743] on icon "button" at bounding box center [1452, 752] width 19 height 19
type input "271"
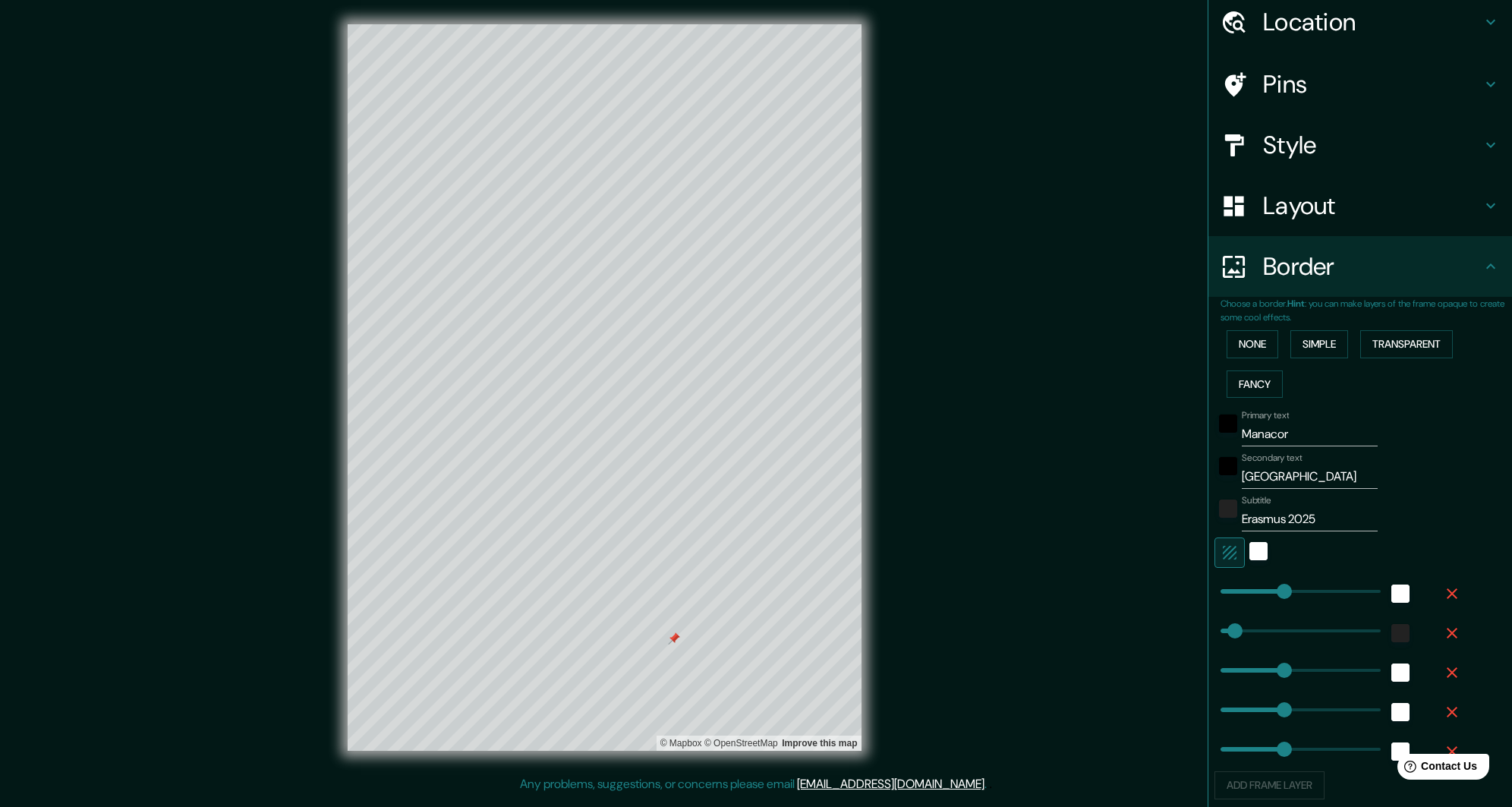
type input "271"
click at [1455, 713] on icon "button" at bounding box center [1452, 712] width 19 height 19
type input "271"
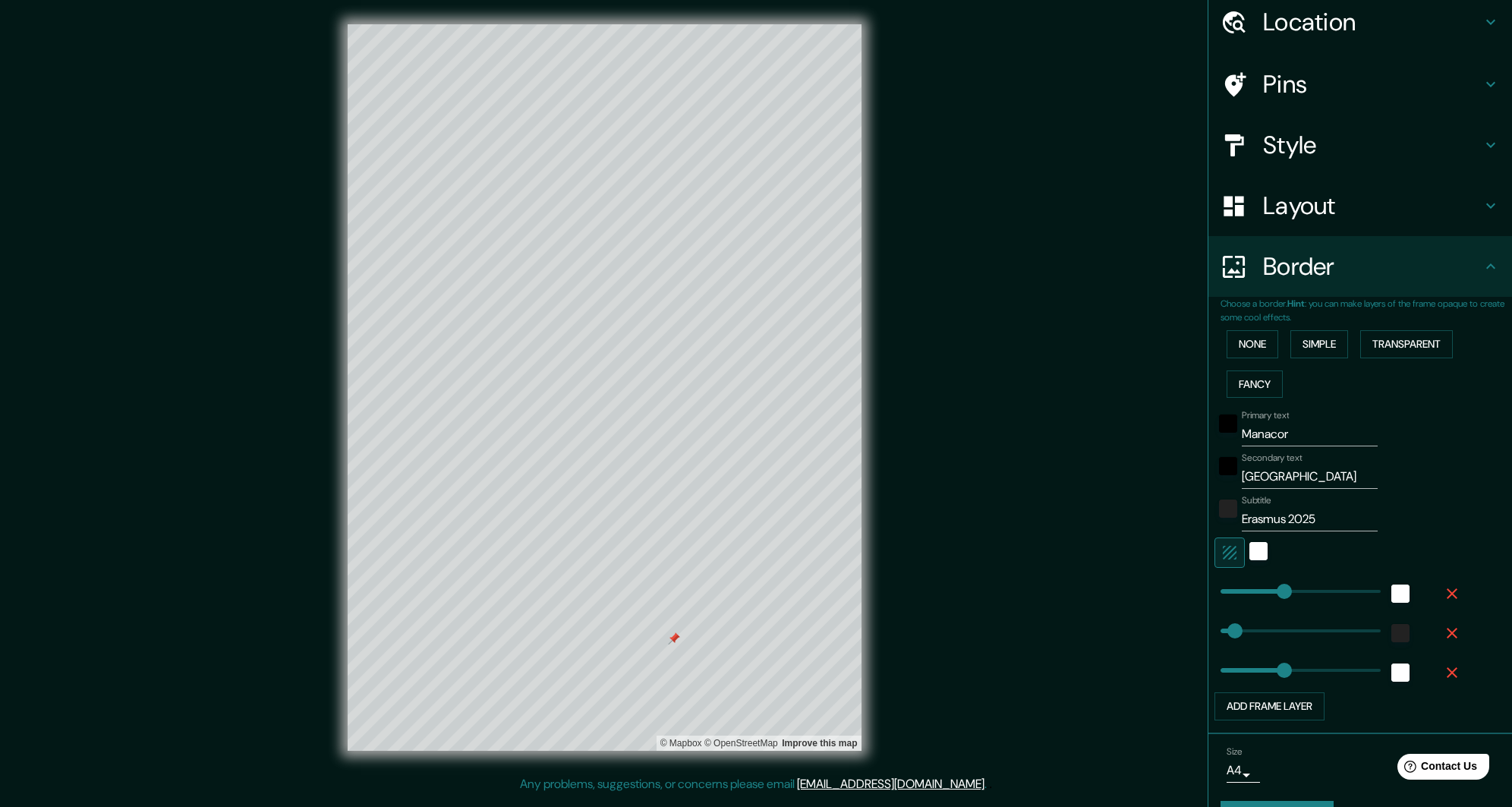
click at [1447, 672] on icon "button" at bounding box center [1452, 672] width 19 height 19
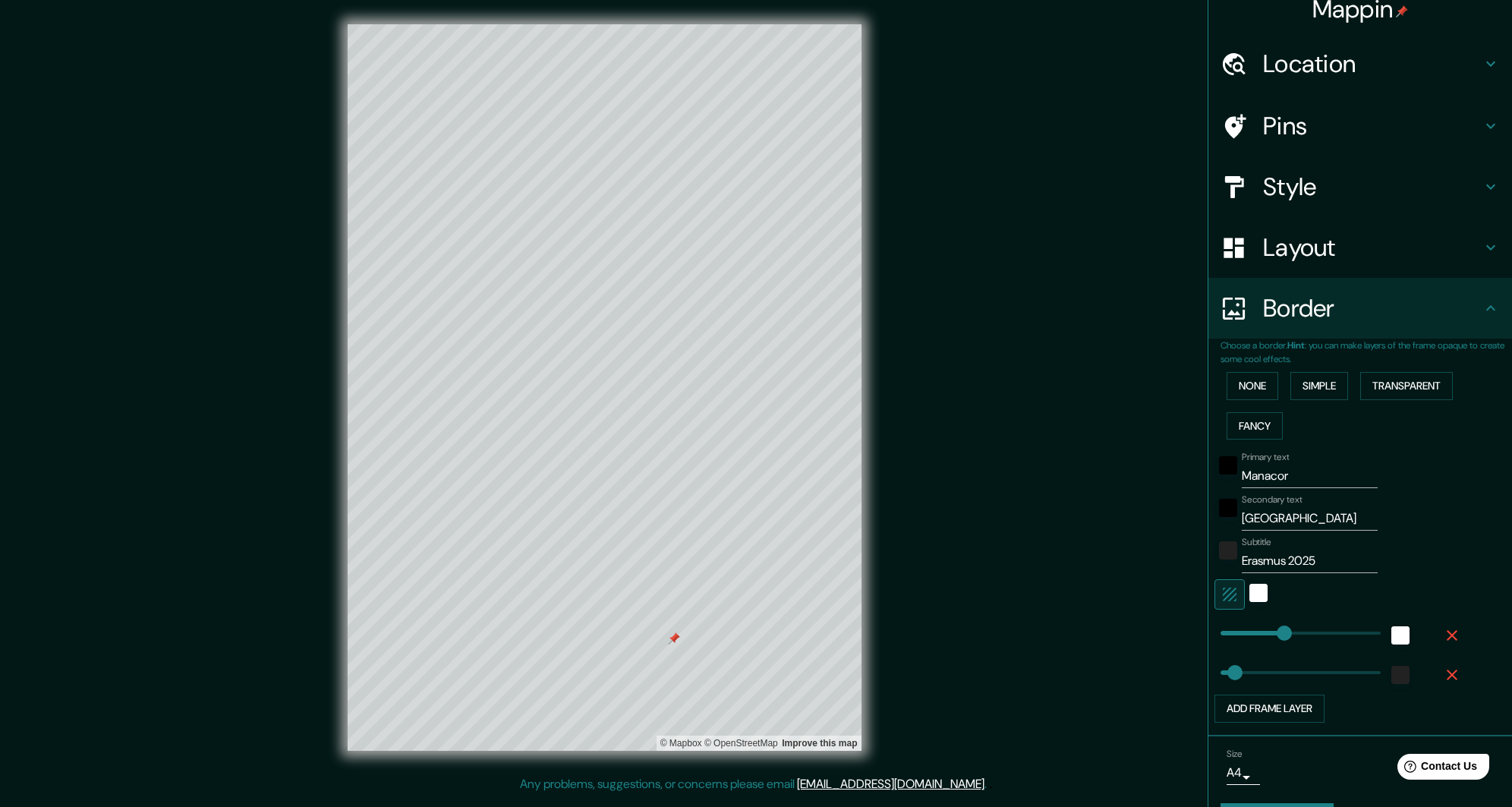
scroll to position [0, 0]
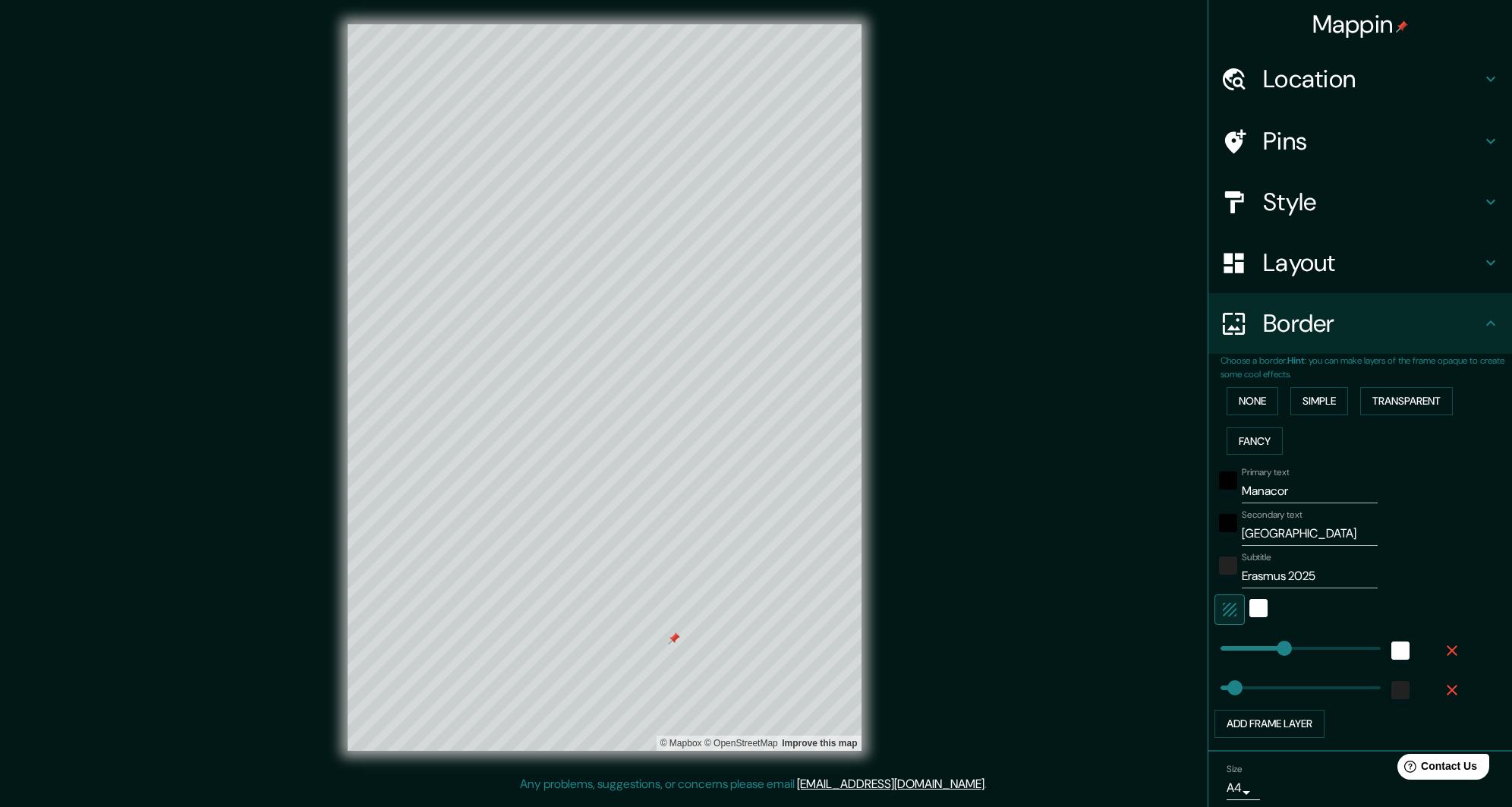
click at [1312, 157] on div "Pins" at bounding box center [1360, 141] width 303 height 61
type input "271"
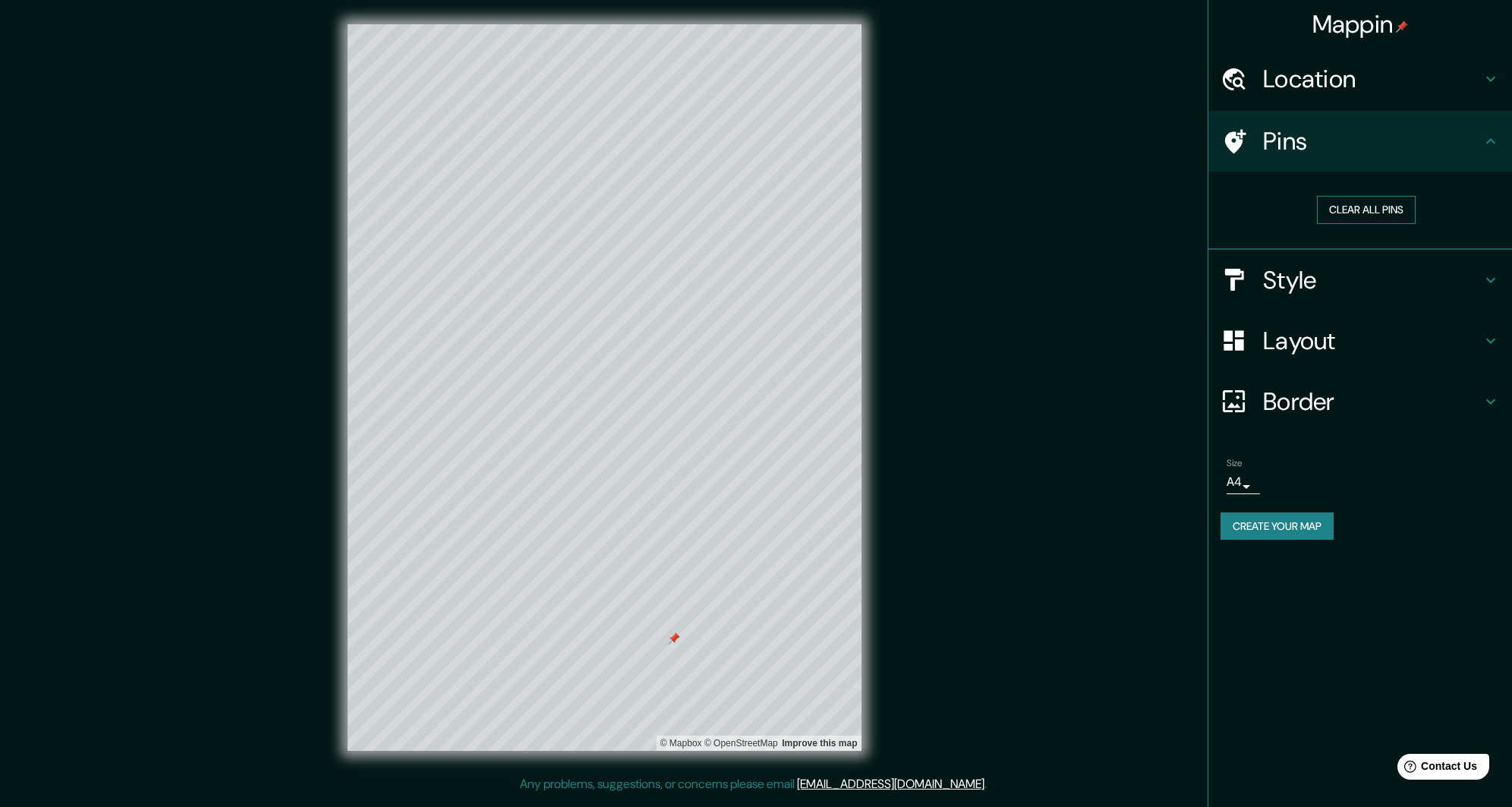
click at [1340, 210] on button "Clear all pins" at bounding box center [1366, 210] width 99 height 28
click at [1313, 534] on button "Create your map" at bounding box center [1277, 526] width 113 height 28
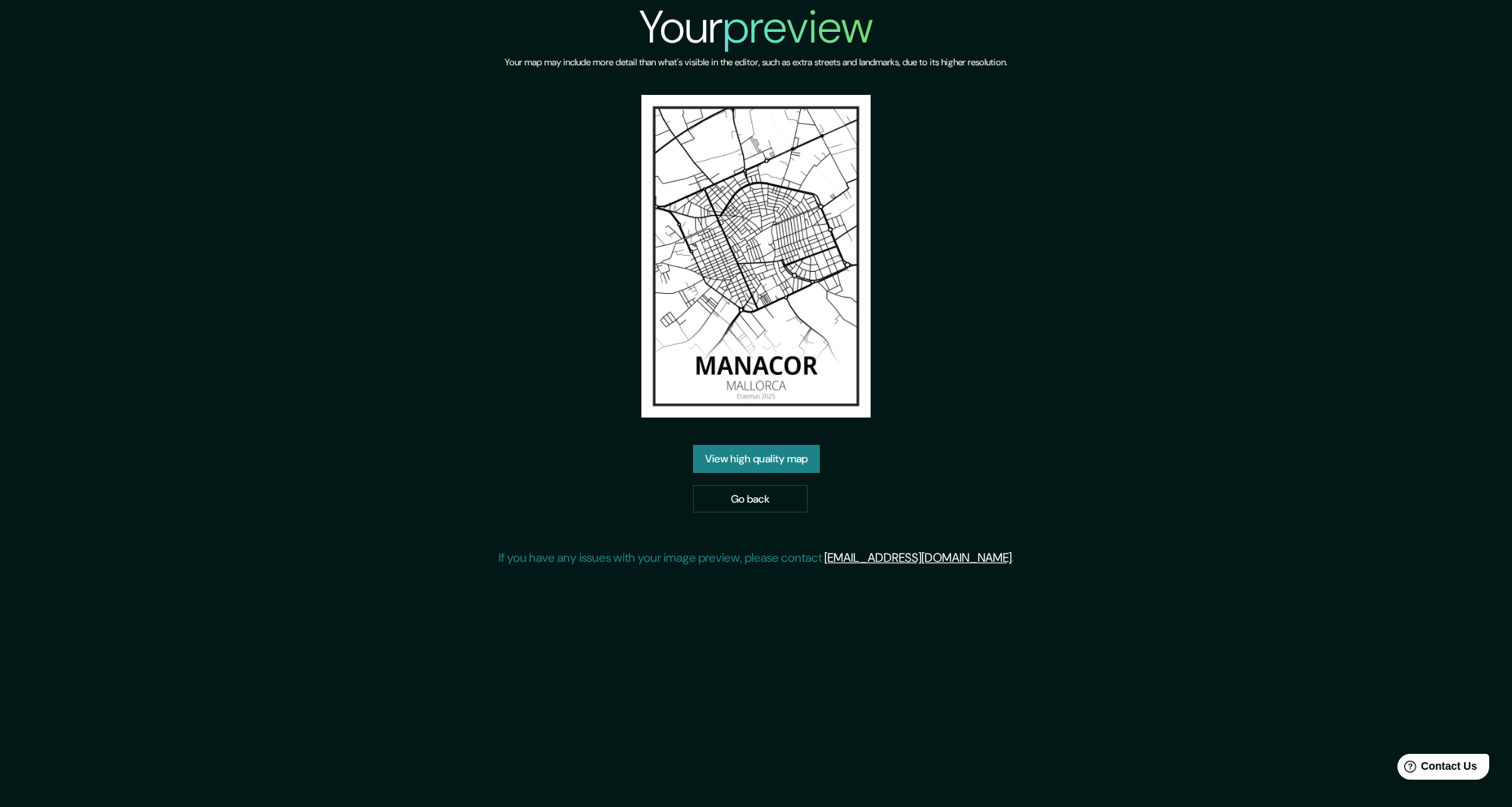
click at [799, 464] on link "View high quality map" at bounding box center [756, 458] width 127 height 28
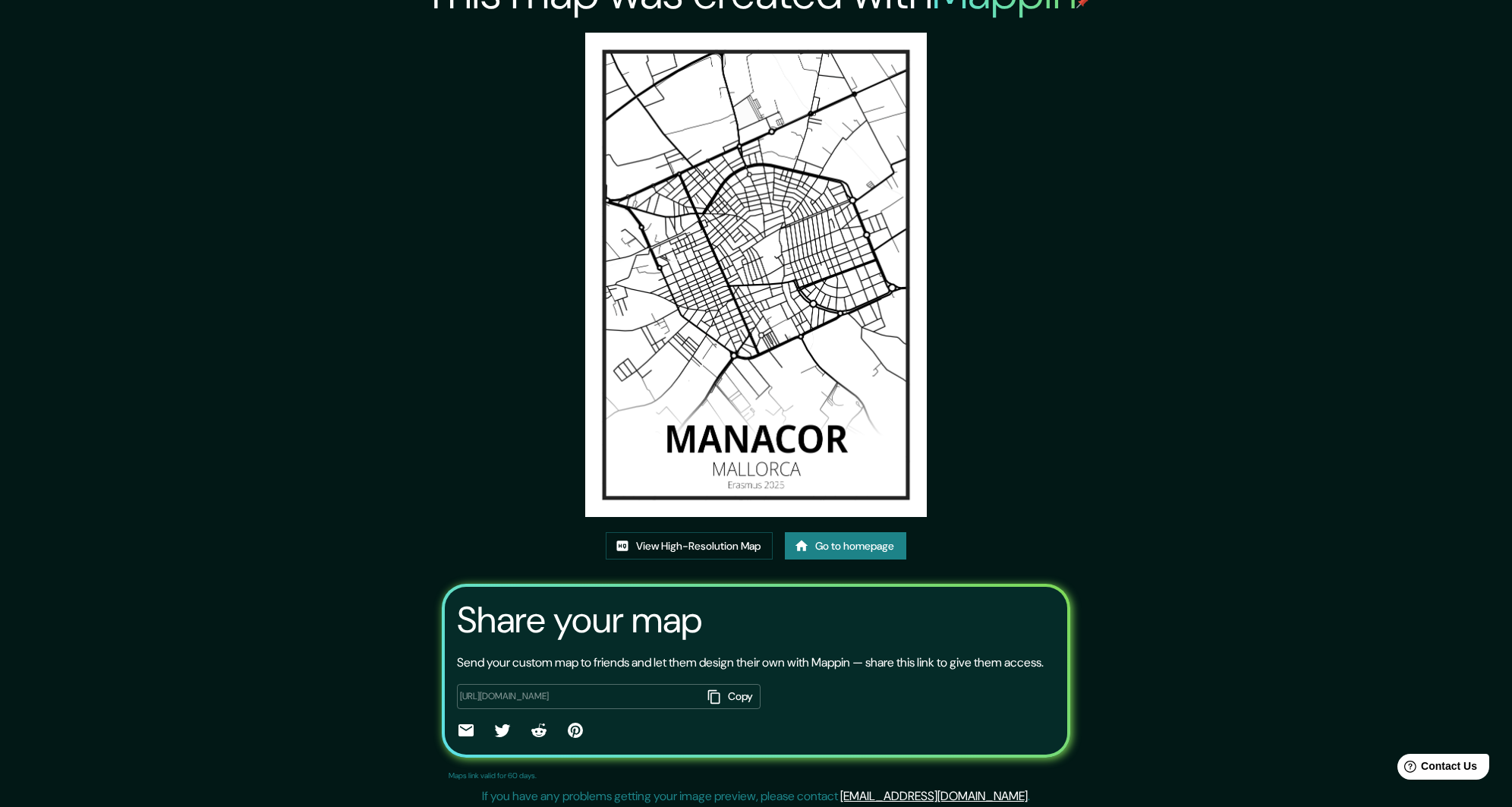
scroll to position [57, 0]
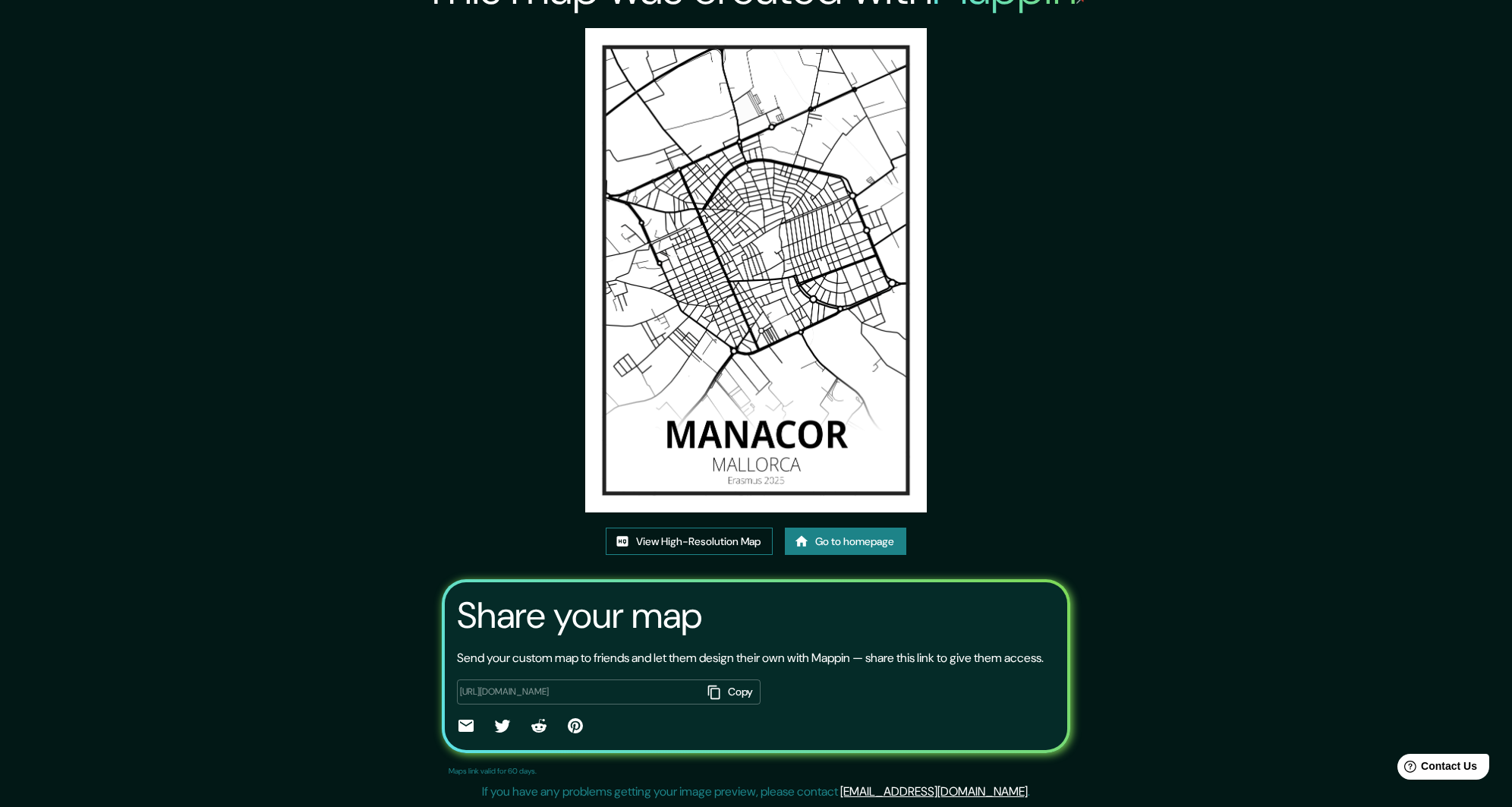
click at [746, 528] on link "View High-Resolution Map" at bounding box center [689, 542] width 167 height 28
